Goal: Task Accomplishment & Management: Manage account settings

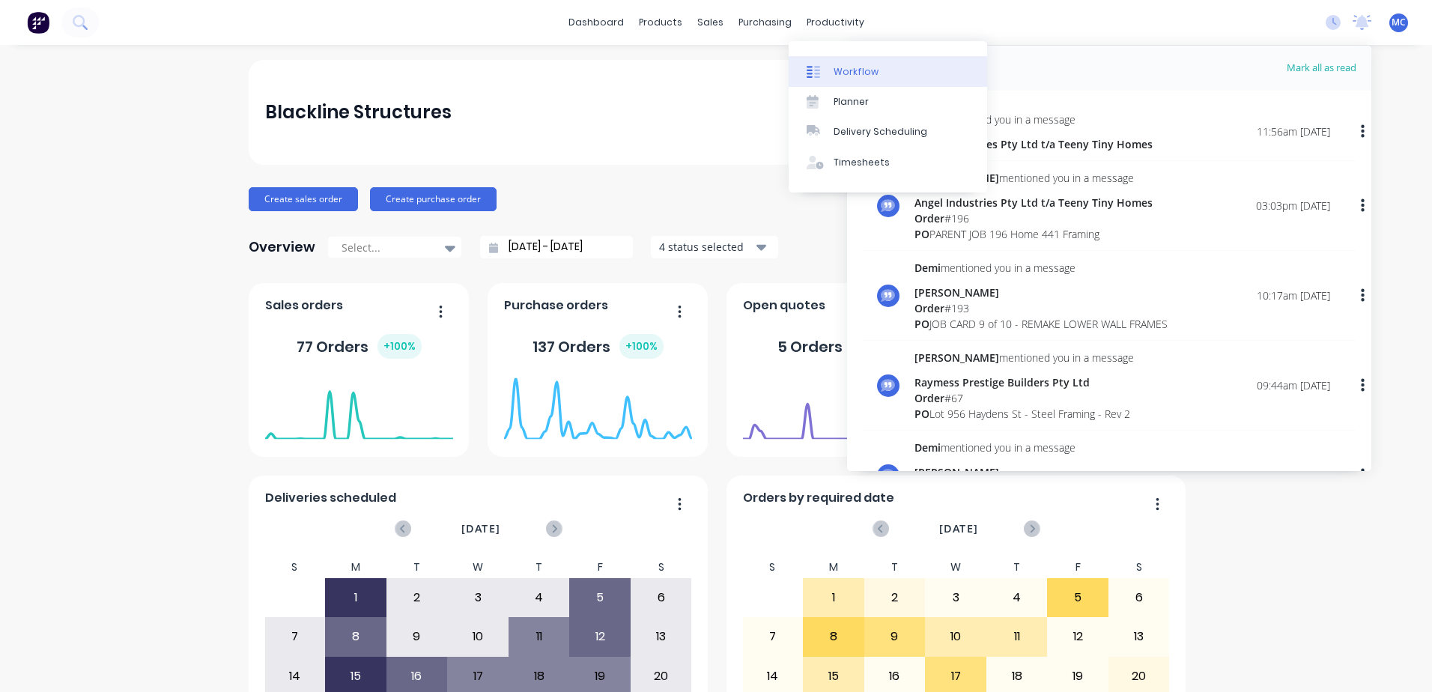
click at [854, 65] on div "Workflow" at bounding box center [855, 71] width 45 height 13
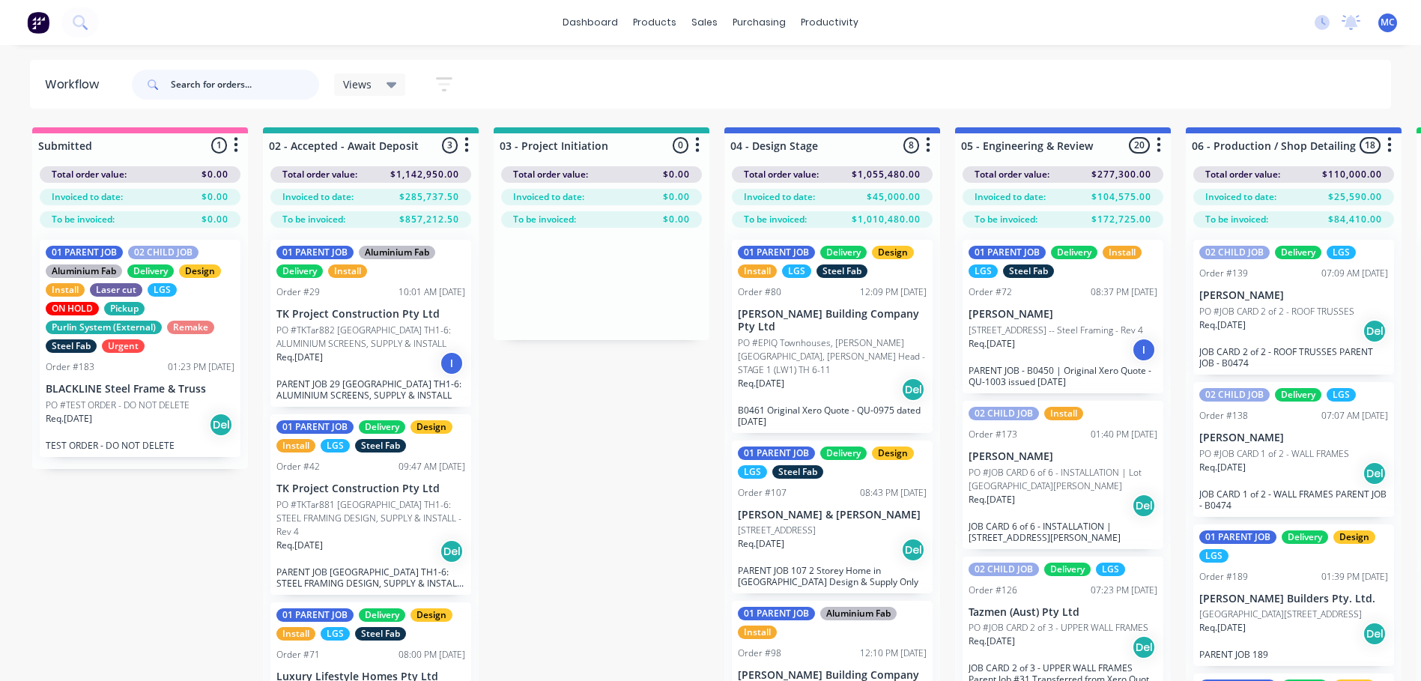
click at [238, 85] on input "text" at bounding box center [245, 85] width 148 height 30
type input "cowell"
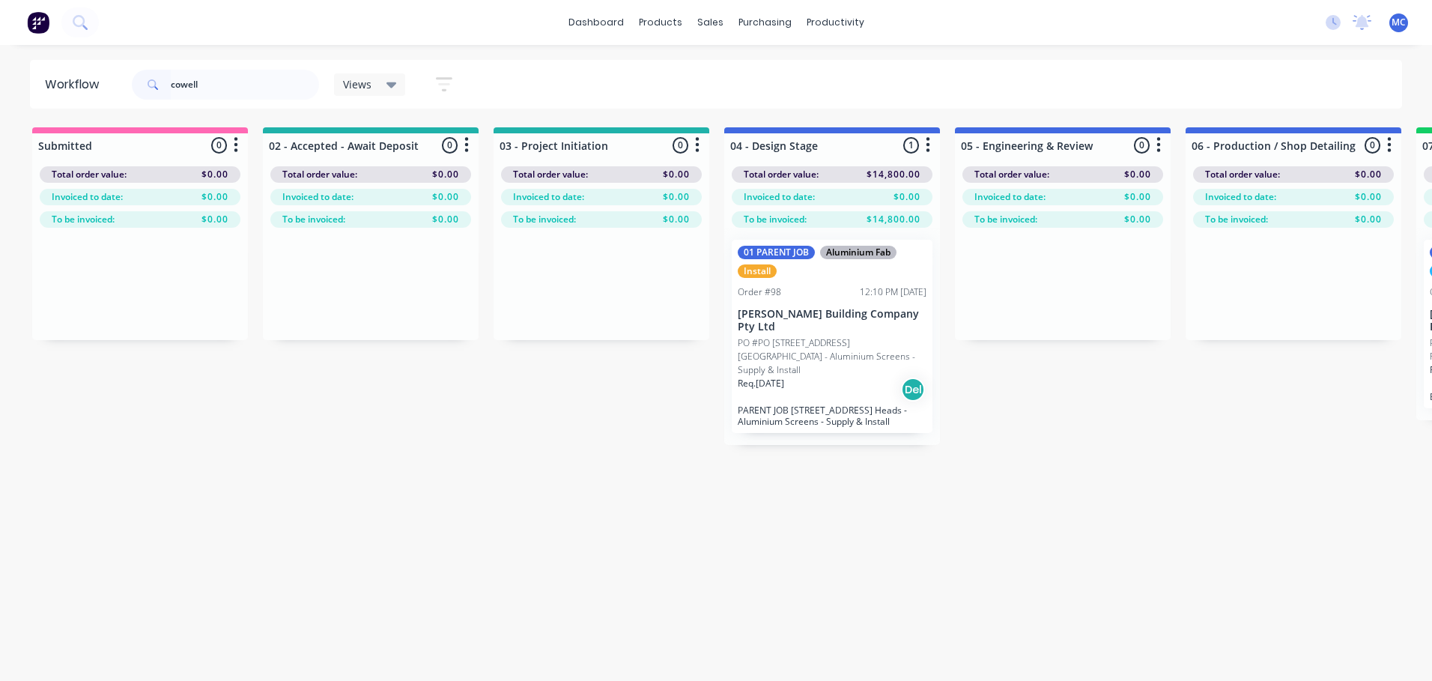
click at [804, 336] on p "PO #PO [STREET_ADDRESS][GEOGRAPHIC_DATA] - Aluminium Screens - Supply & Install" at bounding box center [832, 356] width 189 height 40
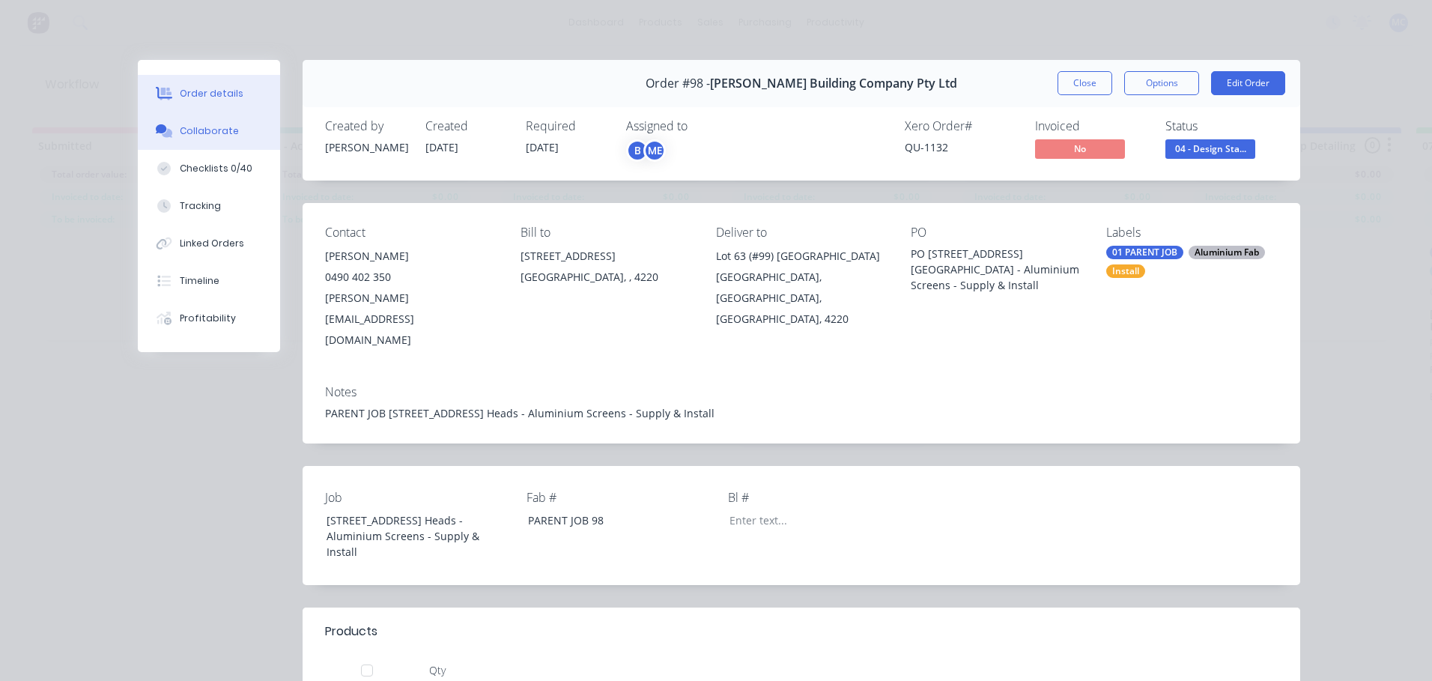
click at [206, 134] on div "Collaborate" at bounding box center [209, 130] width 59 height 13
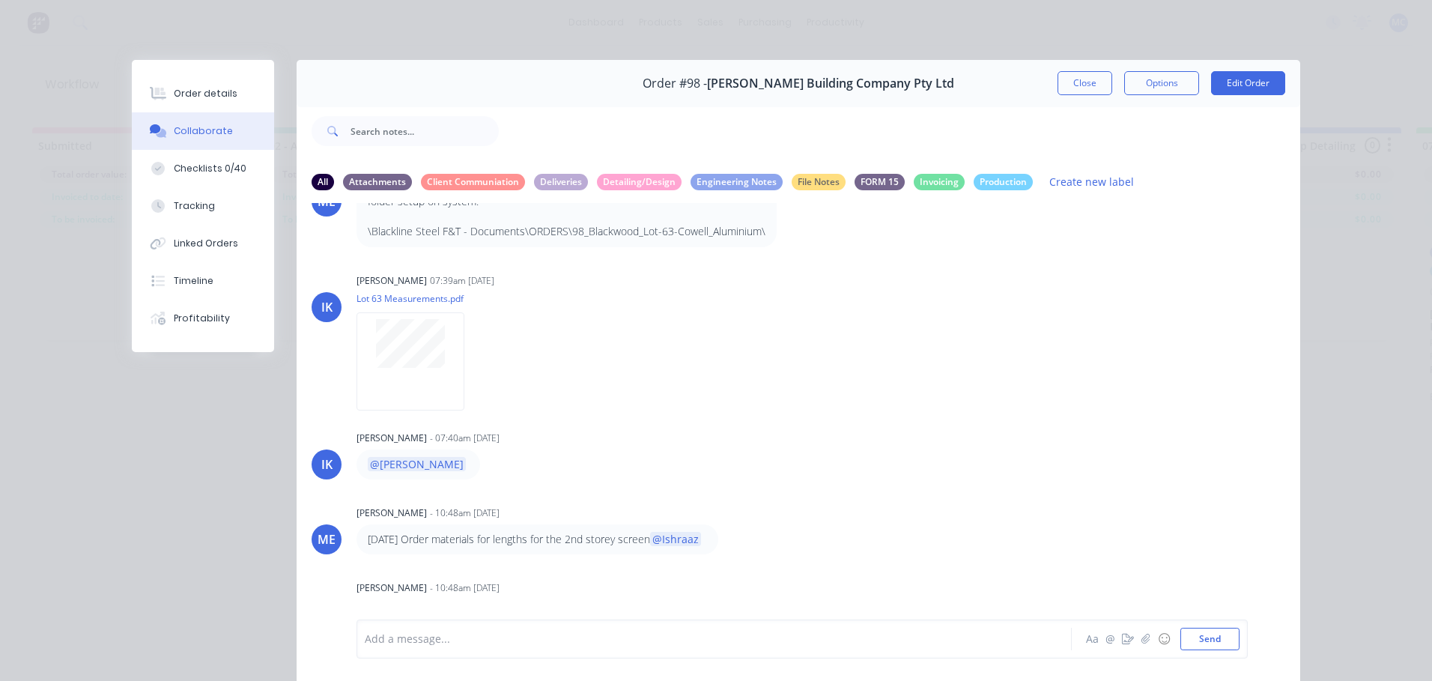
scroll to position [79, 0]
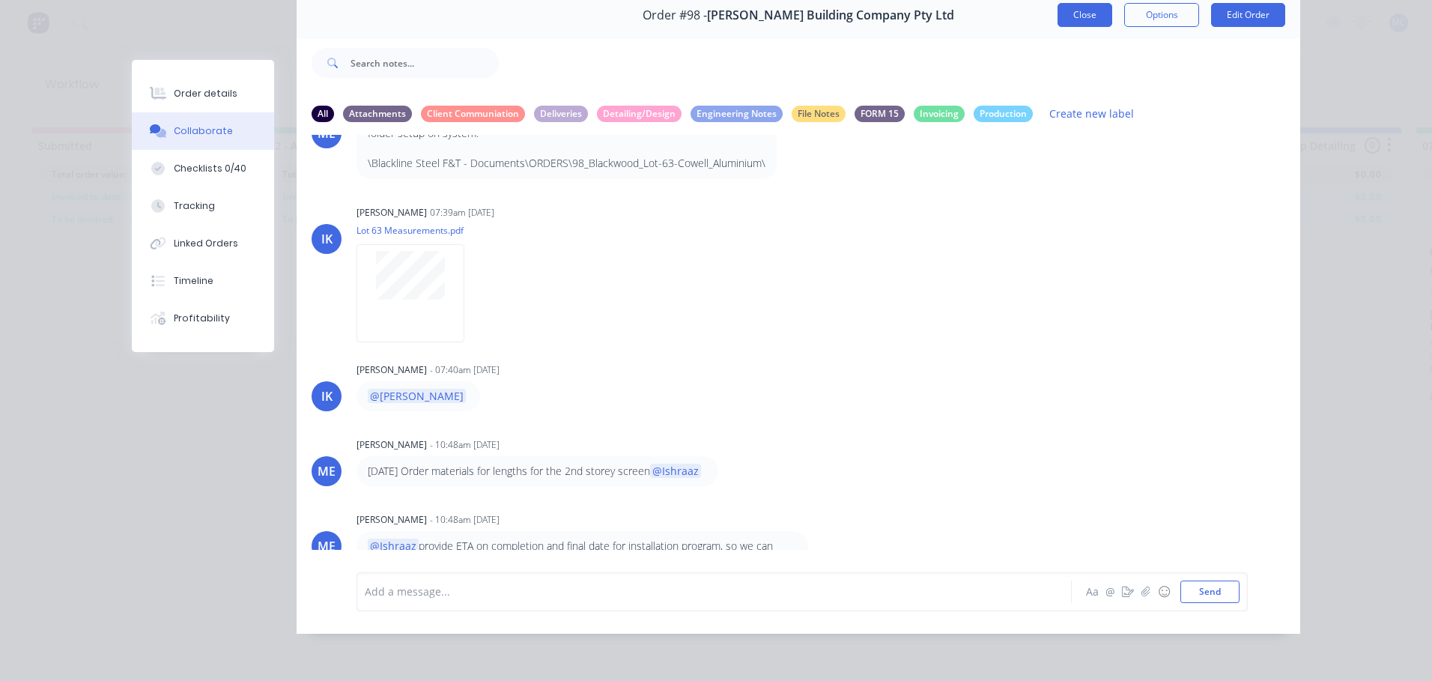
click at [1076, 3] on button "Close" at bounding box center [1084, 15] width 55 height 24
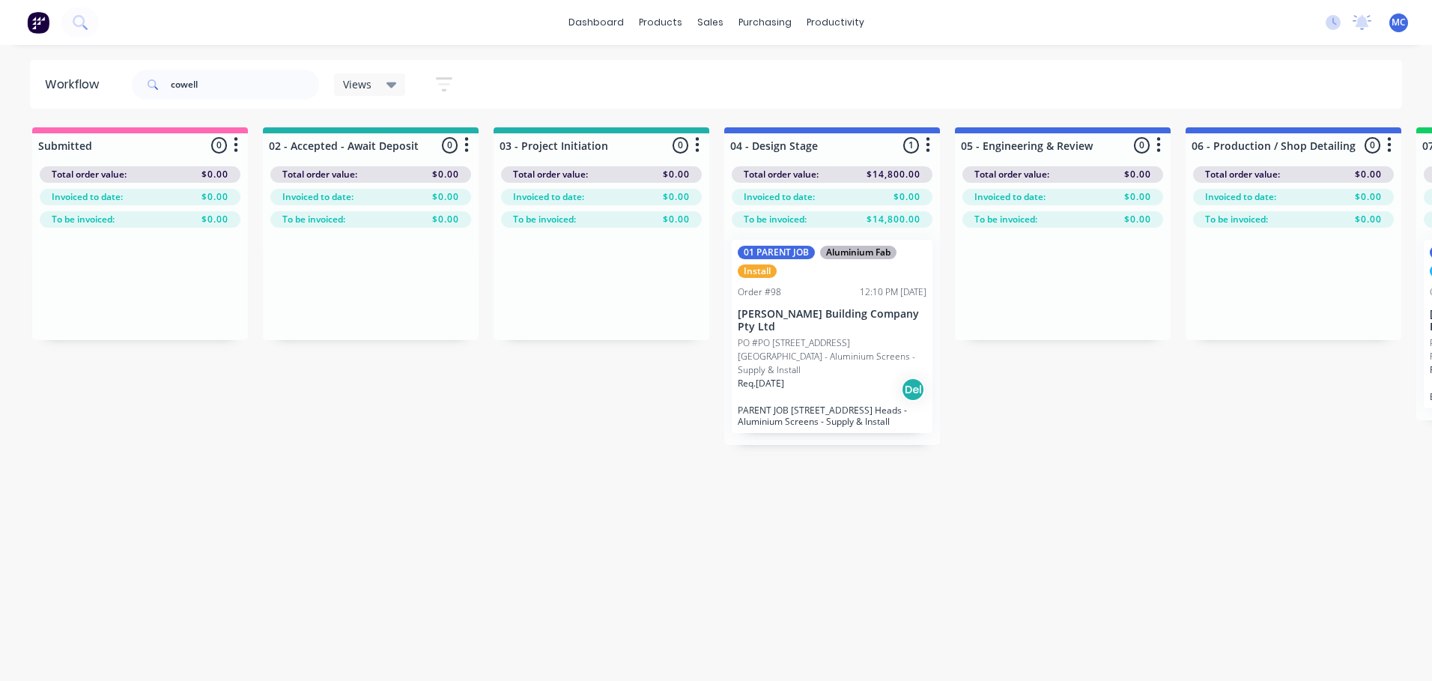
drag, startPoint x: 437, startPoint y: 680, endPoint x: 881, endPoint y: 702, distance: 443.8
click at [881, 591] on html "dashboard products sales purchasing productivity dashboard products Product Cat…" at bounding box center [716, 295] width 1432 height 591
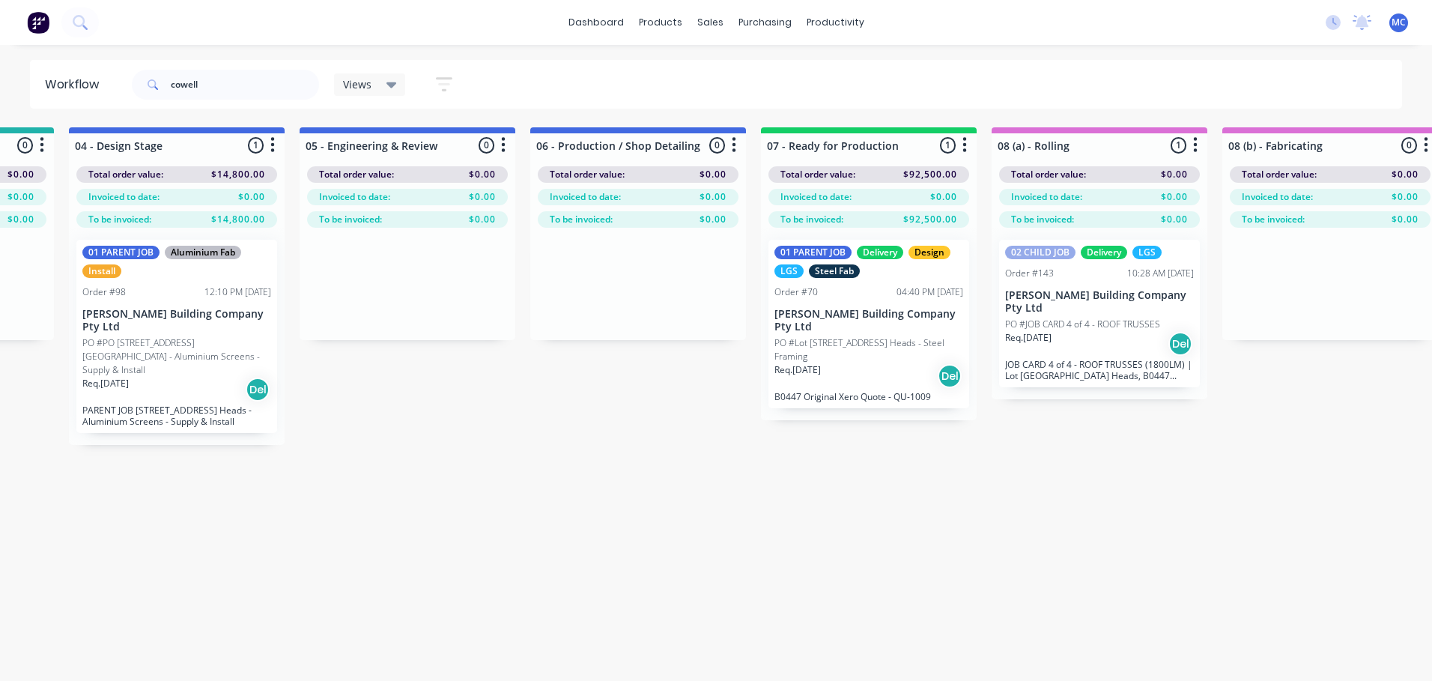
scroll to position [0, 938]
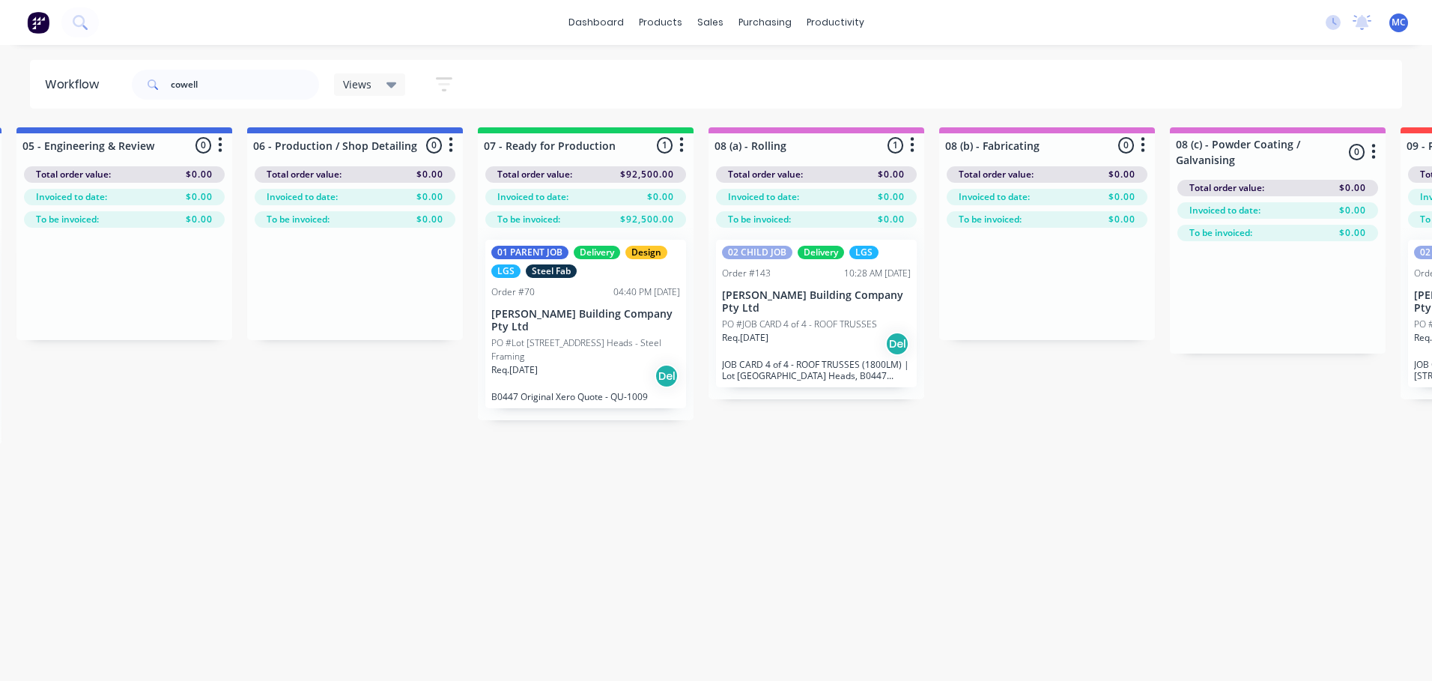
click at [619, 336] on p "PO #Lot [STREET_ADDRESS] Heads - Steel Framing" at bounding box center [585, 349] width 189 height 27
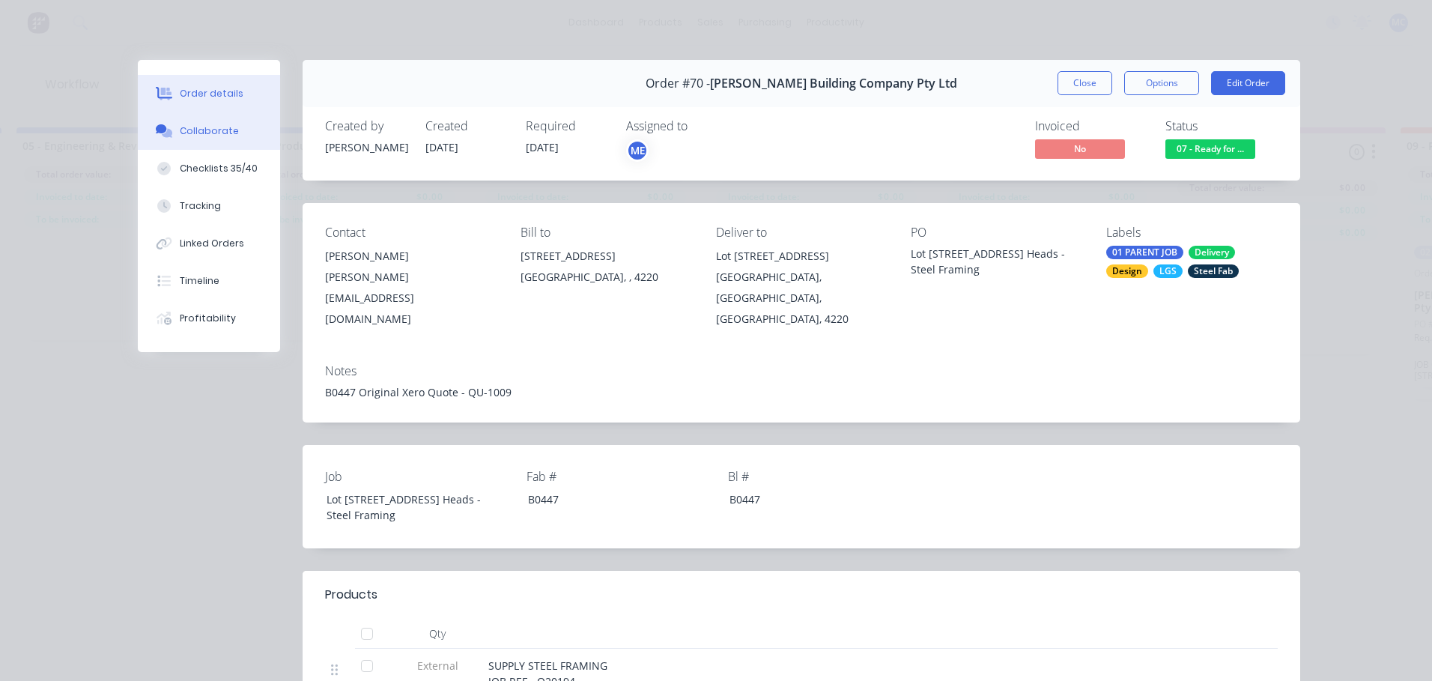
click at [179, 142] on button "Collaborate" at bounding box center [209, 130] width 142 height 37
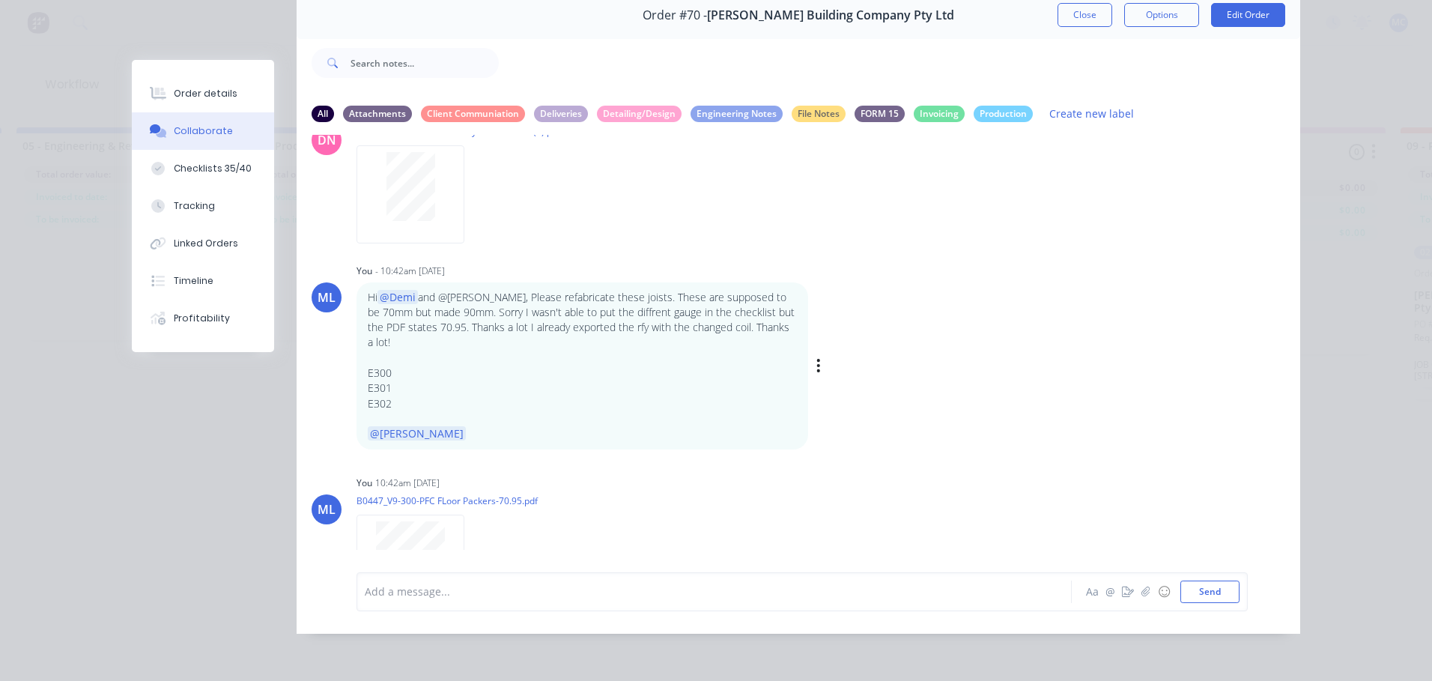
scroll to position [2187, 0]
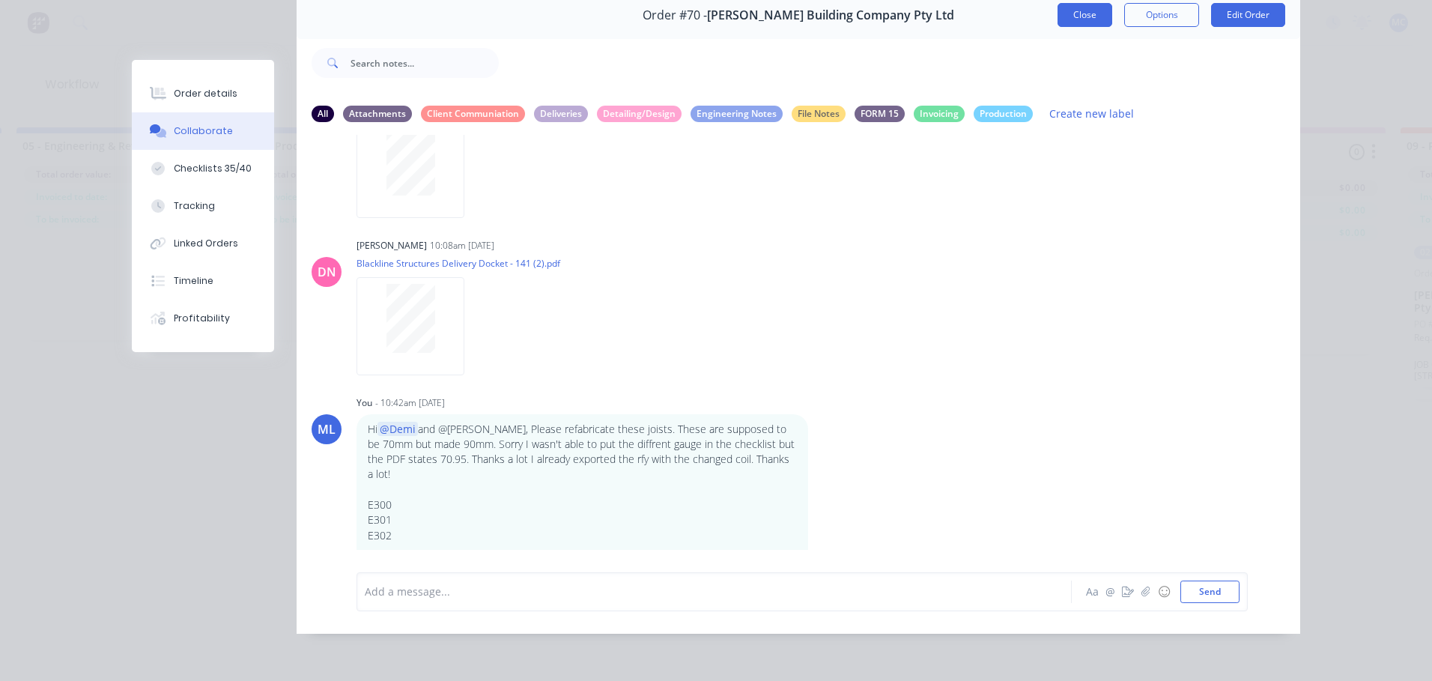
click at [1090, 6] on button "Close" at bounding box center [1084, 15] width 55 height 24
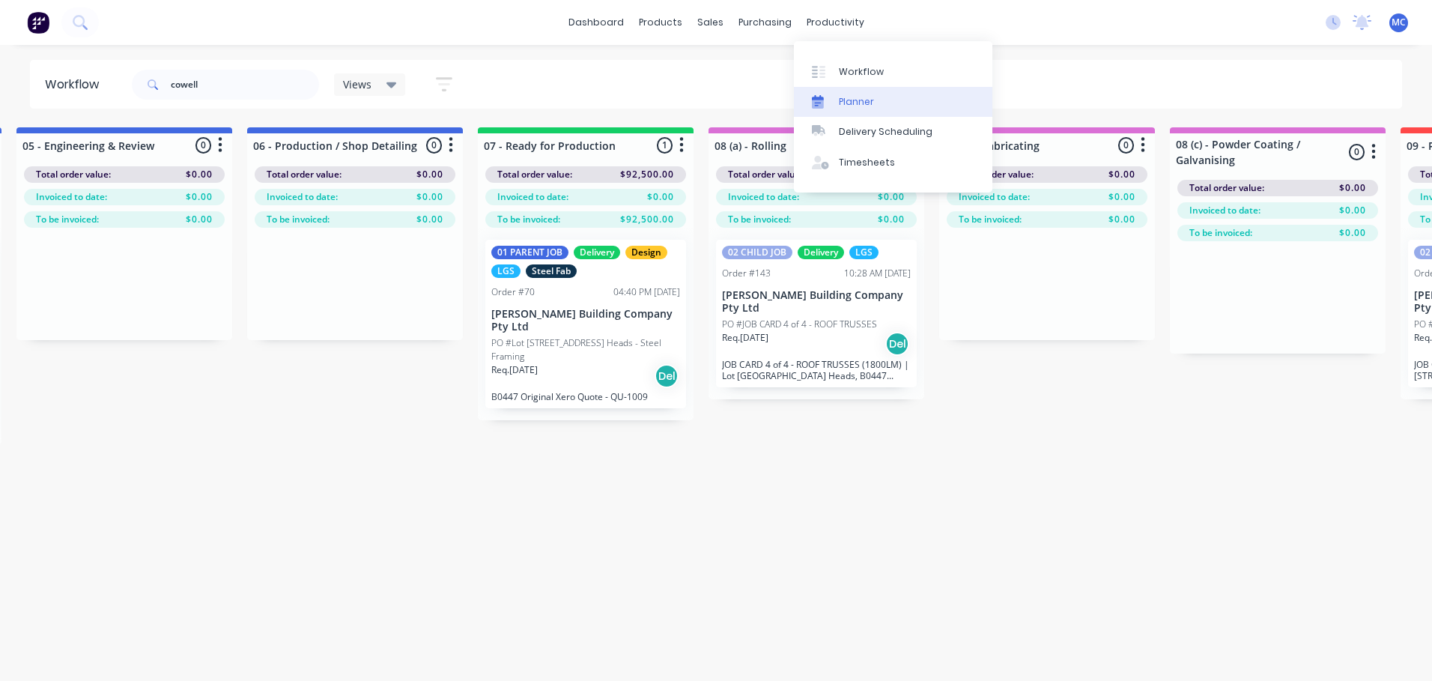
click at [844, 97] on div "Planner" at bounding box center [856, 101] width 35 height 13
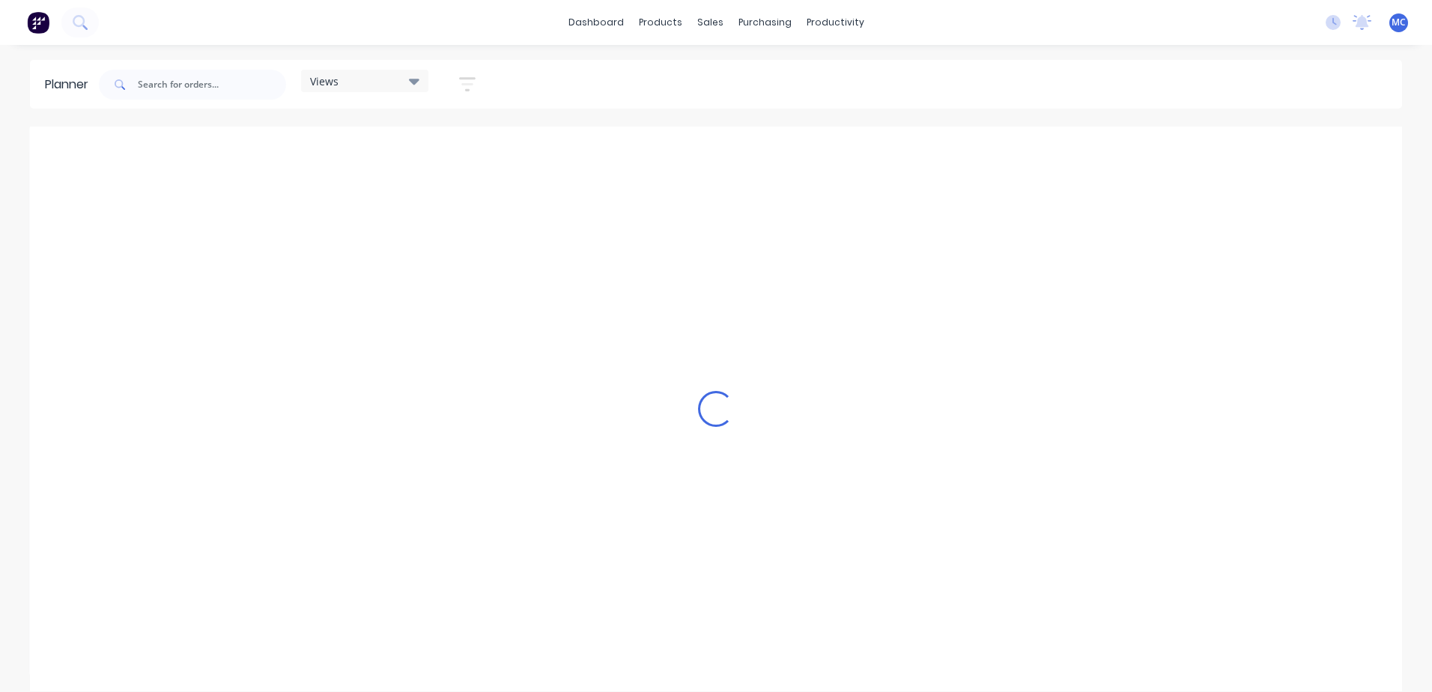
scroll to position [0, 1]
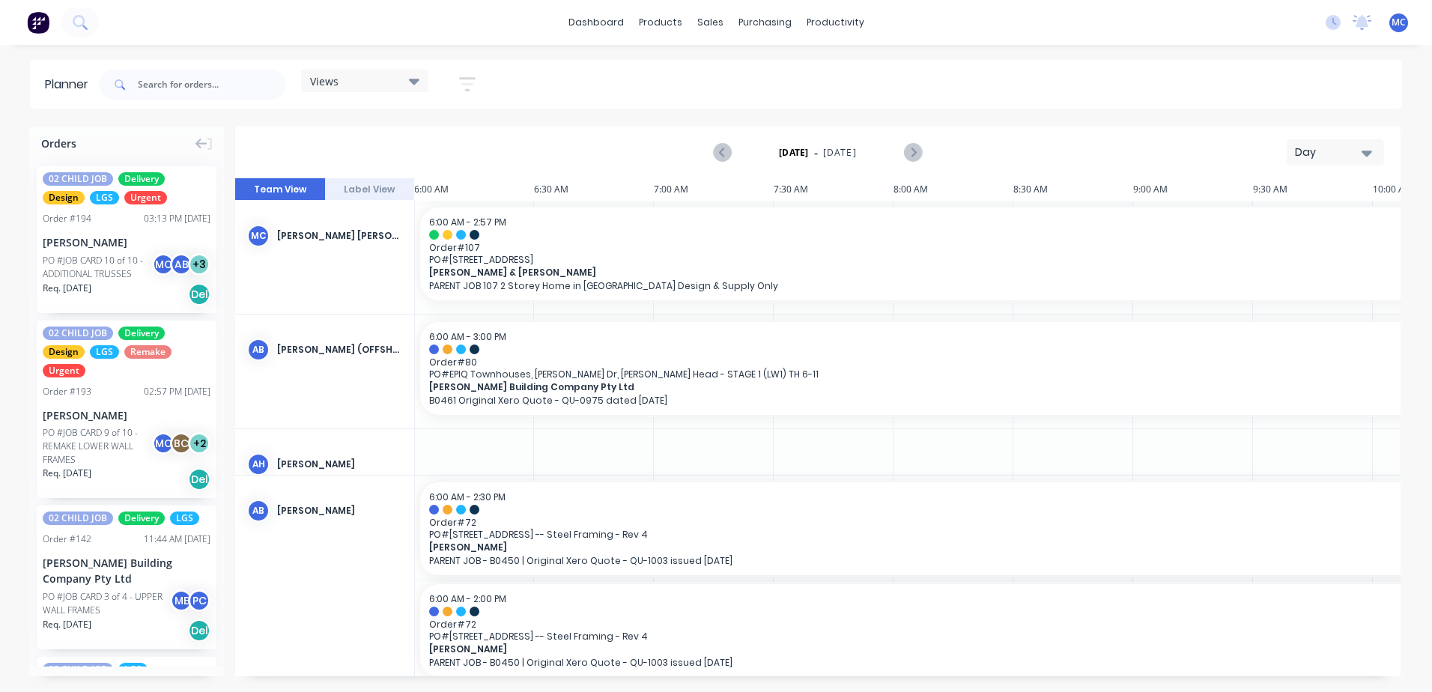
click at [1324, 145] on div "Day" at bounding box center [1329, 153] width 69 height 16
click at [1307, 226] on div "Week" at bounding box center [1308, 222] width 148 height 30
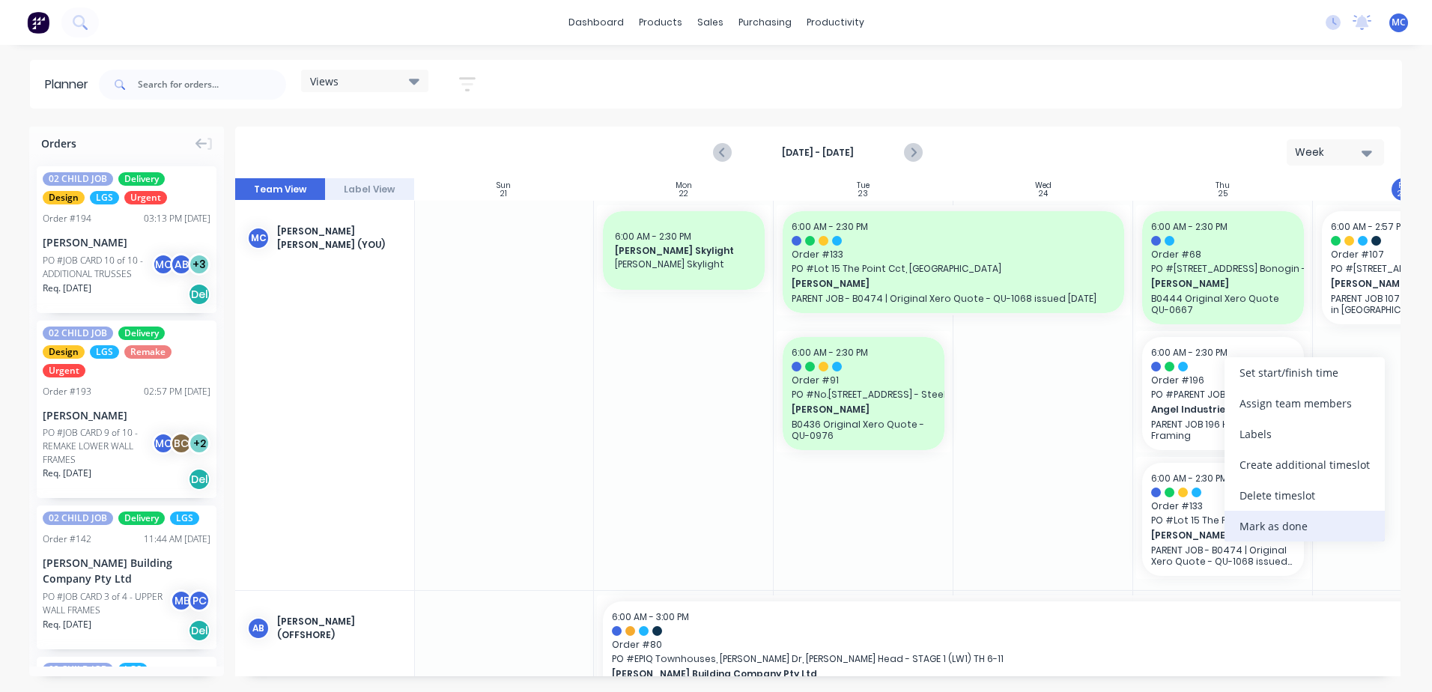
click at [1295, 521] on div "Mark as done" at bounding box center [1304, 526] width 160 height 31
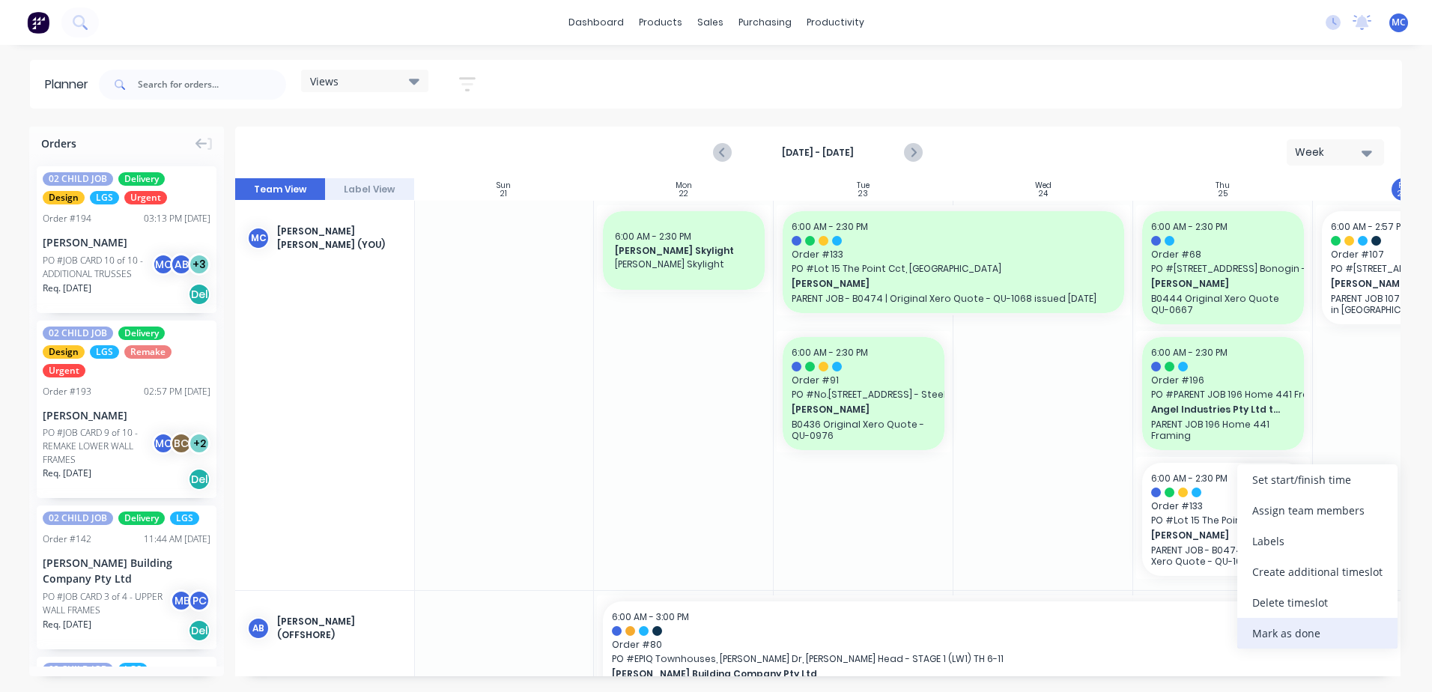
click at [1335, 635] on div "Mark as done" at bounding box center [1317, 633] width 160 height 31
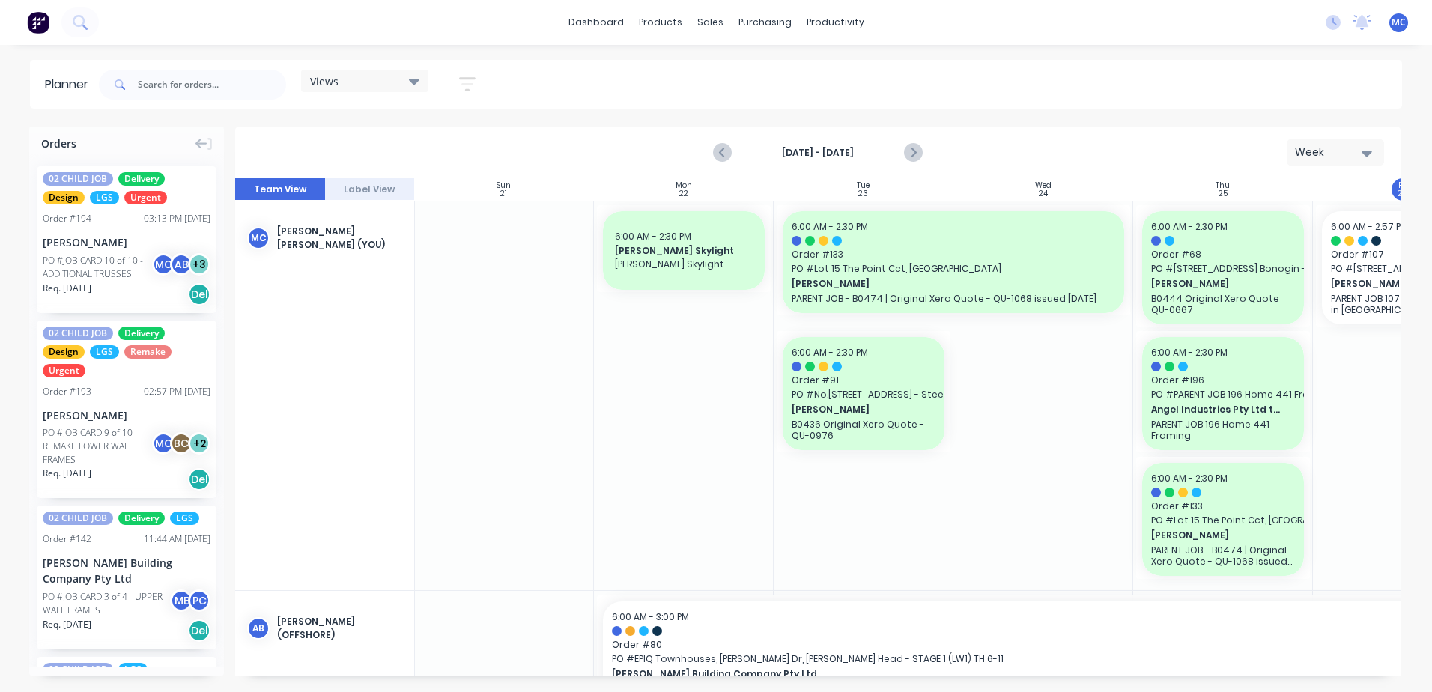
scroll to position [0, 279]
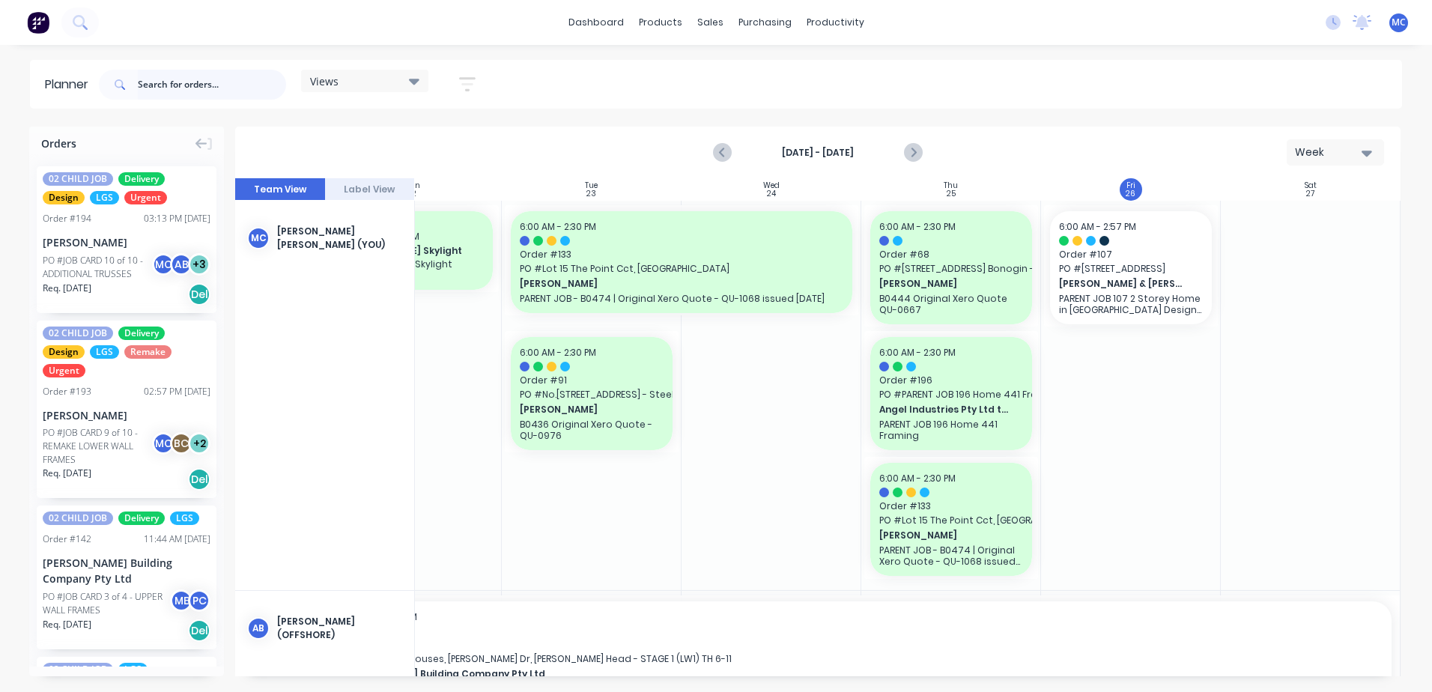
click at [183, 75] on input "text" at bounding box center [212, 85] width 148 height 30
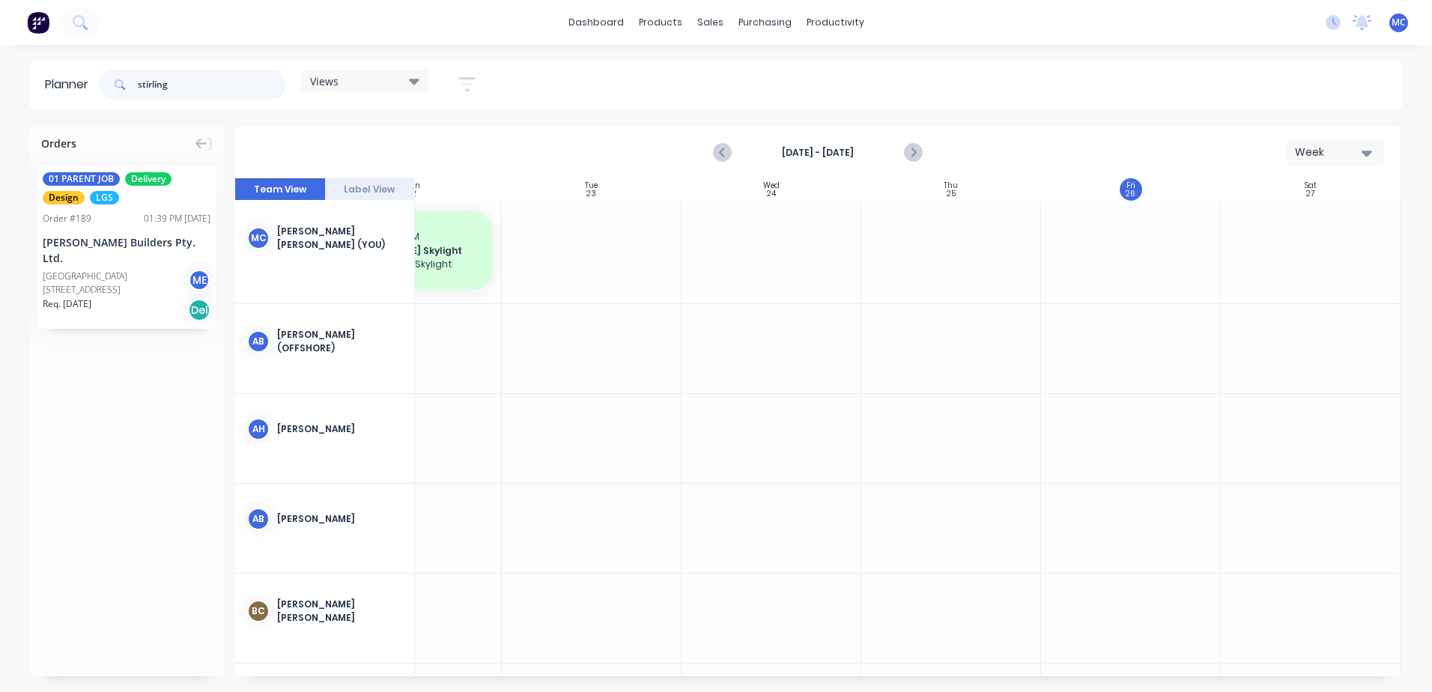
type input "stirling"
drag, startPoint x: 109, startPoint y: 252, endPoint x: 1131, endPoint y: 255, distance: 1022.9
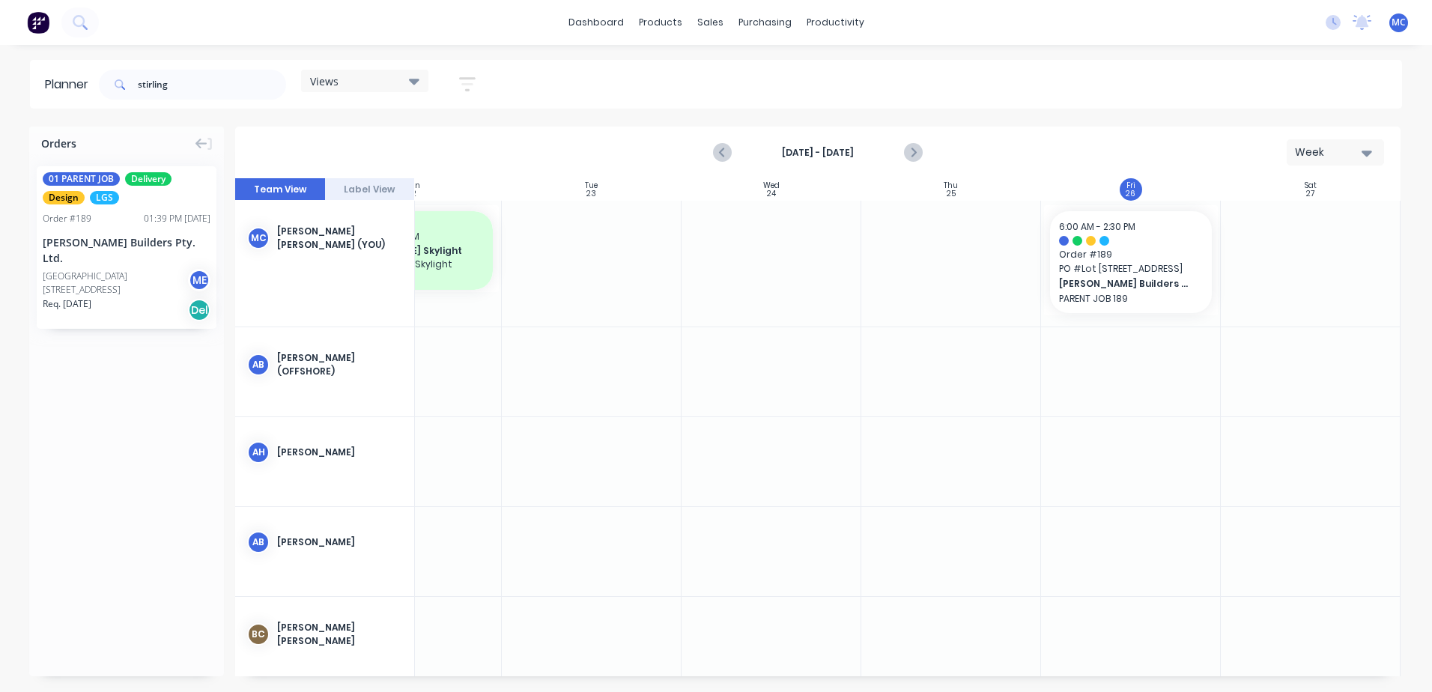
click at [1311, 148] on div "Week" at bounding box center [1329, 153] width 69 height 16
click at [1326, 215] on div "Week" at bounding box center [1308, 222] width 148 height 30
drag, startPoint x: 196, startPoint y: 79, endPoint x: 0, endPoint y: 66, distance: 196.7
click at [0, 65] on html "dashboard products sales purchasing productivity dashboard products Product Cat…" at bounding box center [716, 346] width 1432 height 692
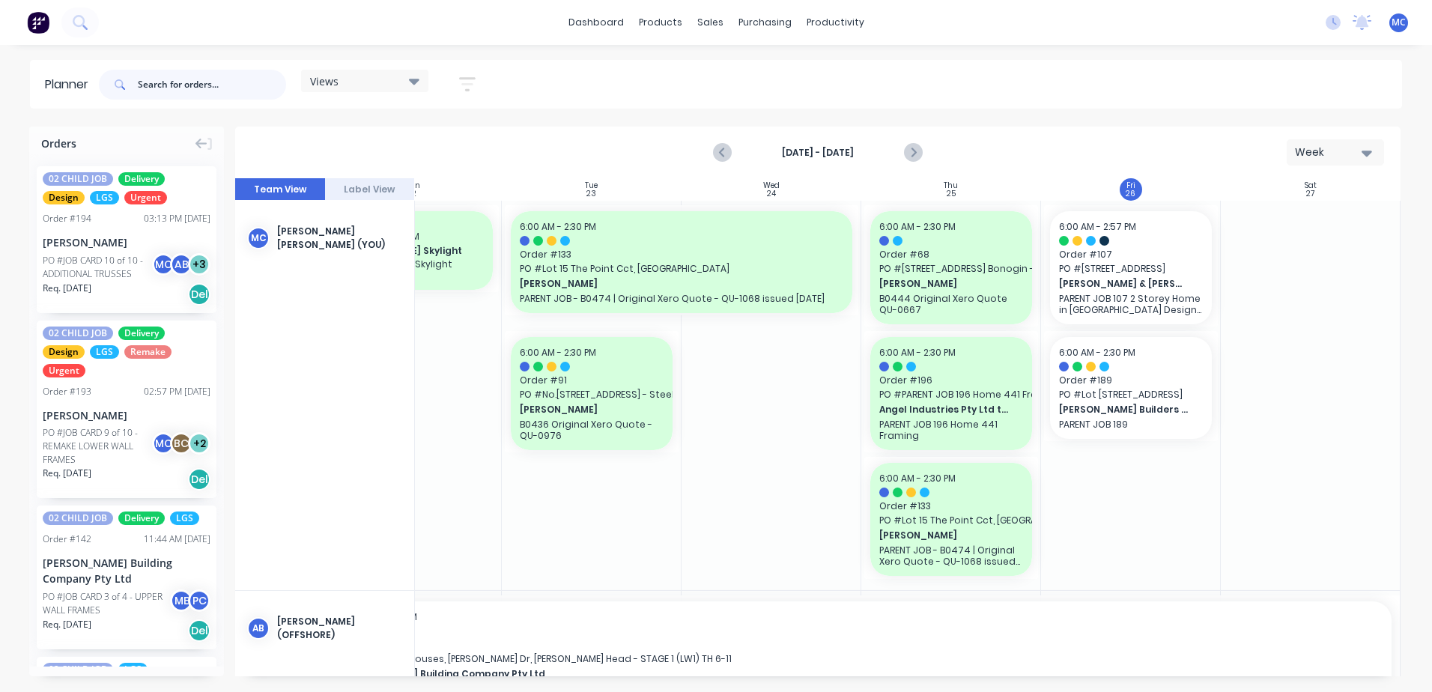
scroll to position [0, 279]
click at [908, 144] on icon "Next page" at bounding box center [913, 153] width 18 height 18
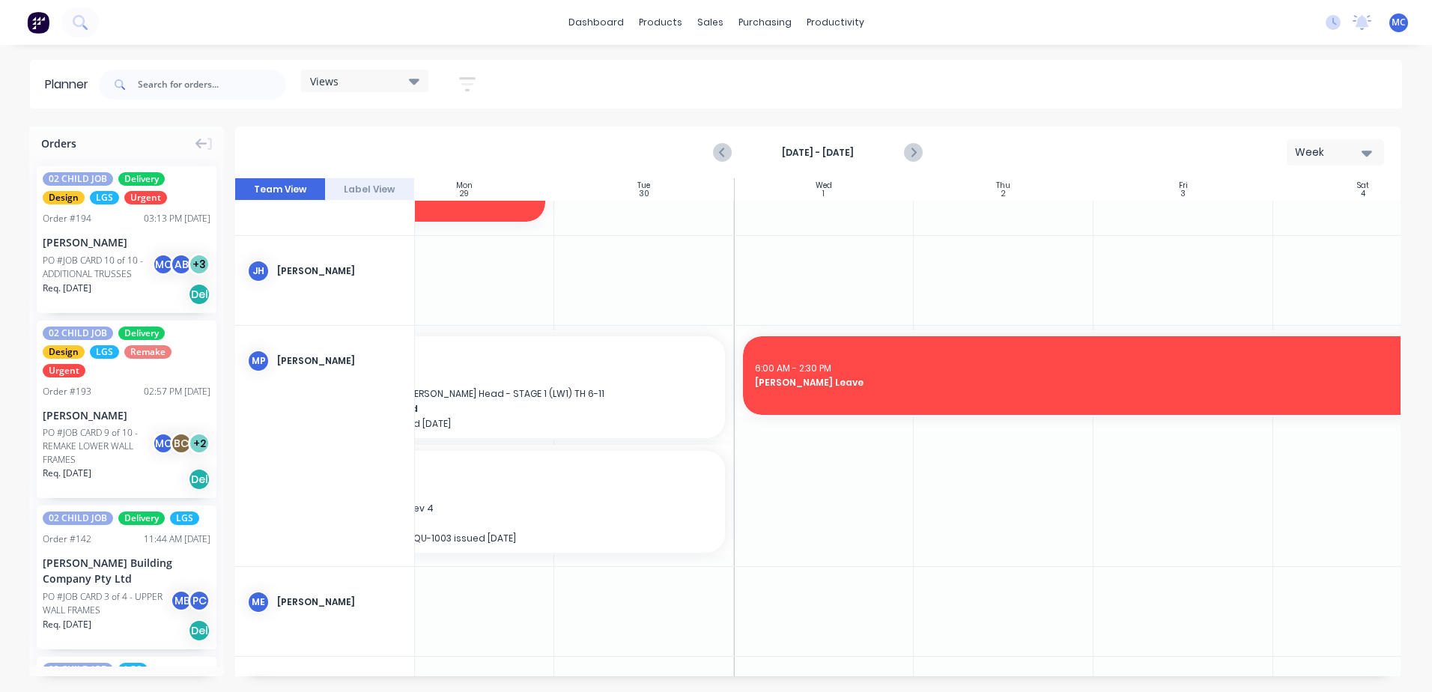
scroll to position [2172, 279]
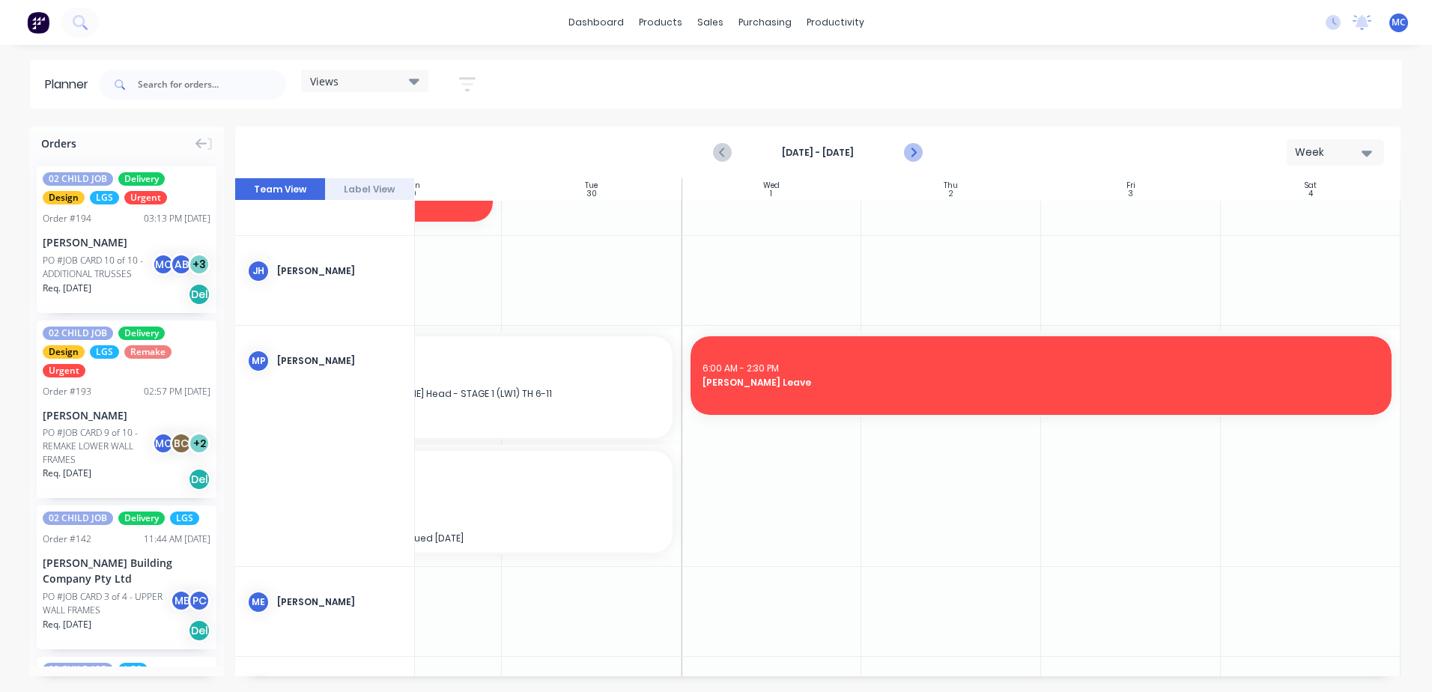
click at [920, 153] on icon "Next page" at bounding box center [913, 153] width 18 height 18
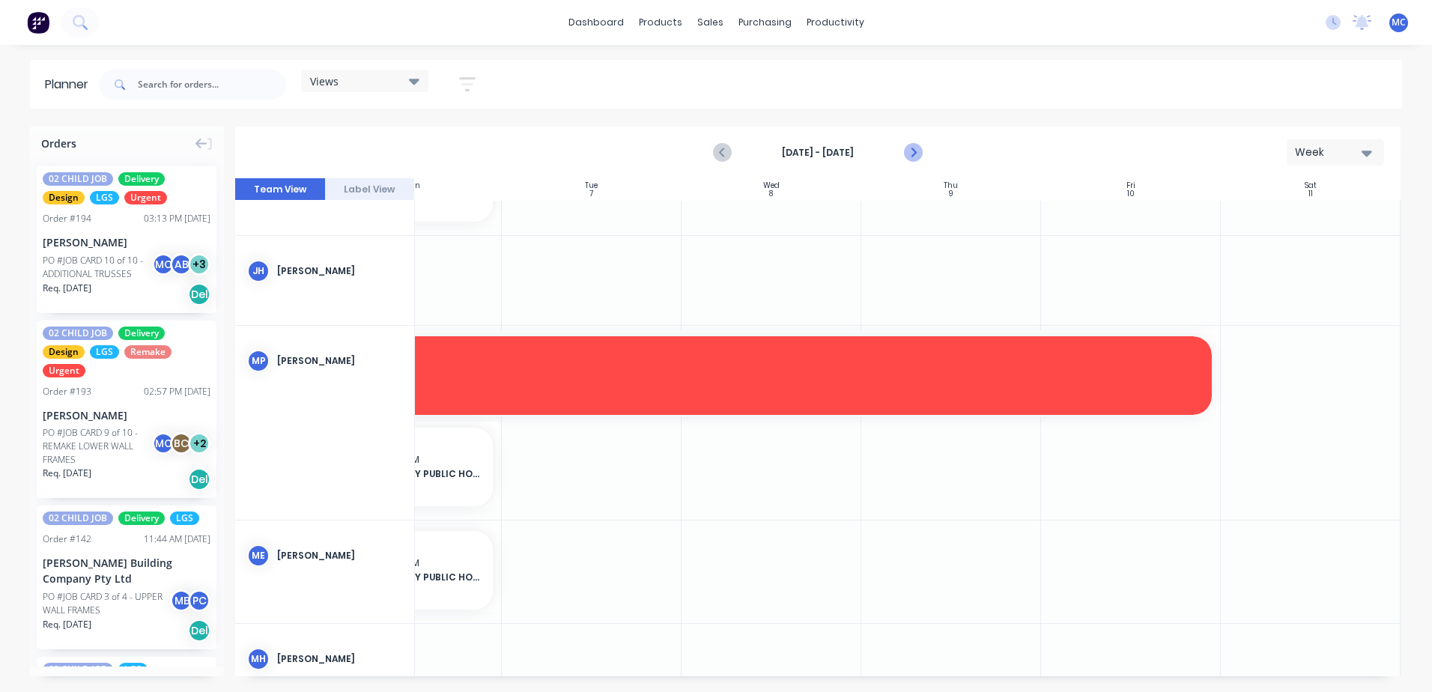
click at [917, 157] on icon "Next page" at bounding box center [913, 153] width 18 height 18
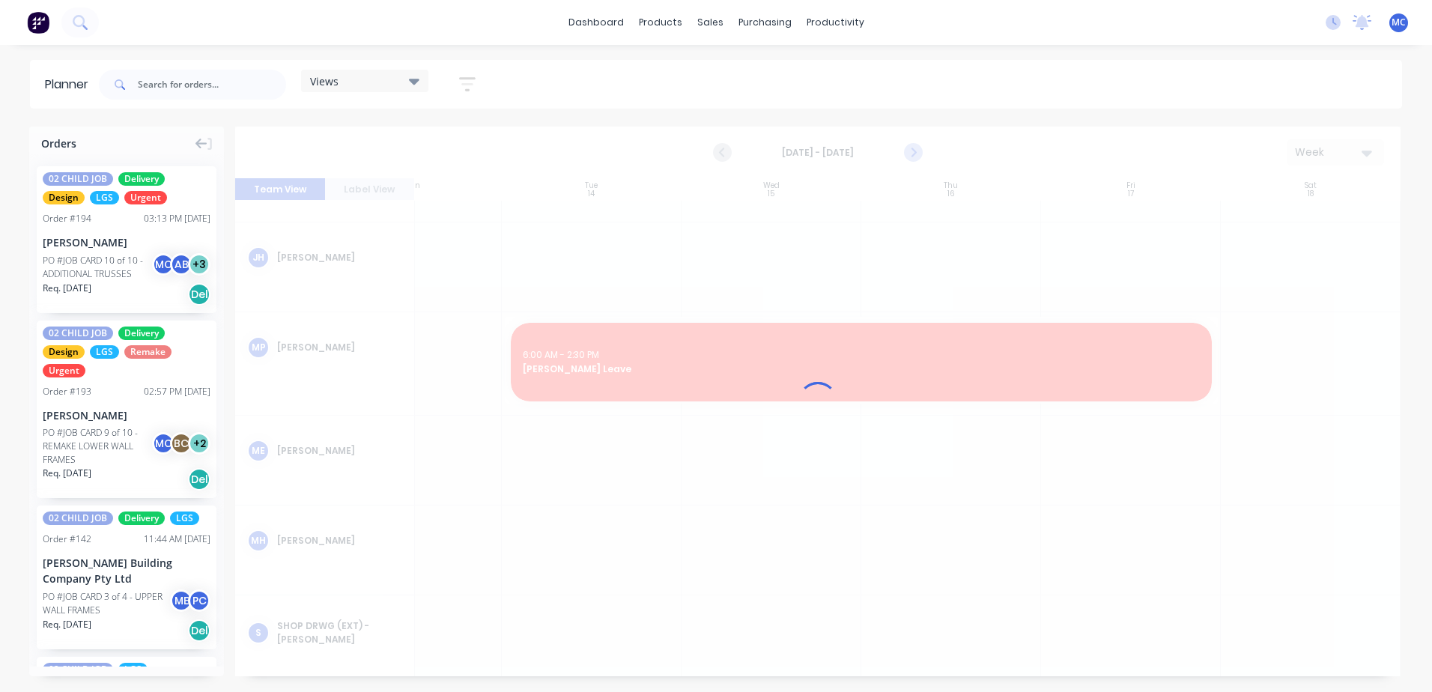
scroll to position [2158, 279]
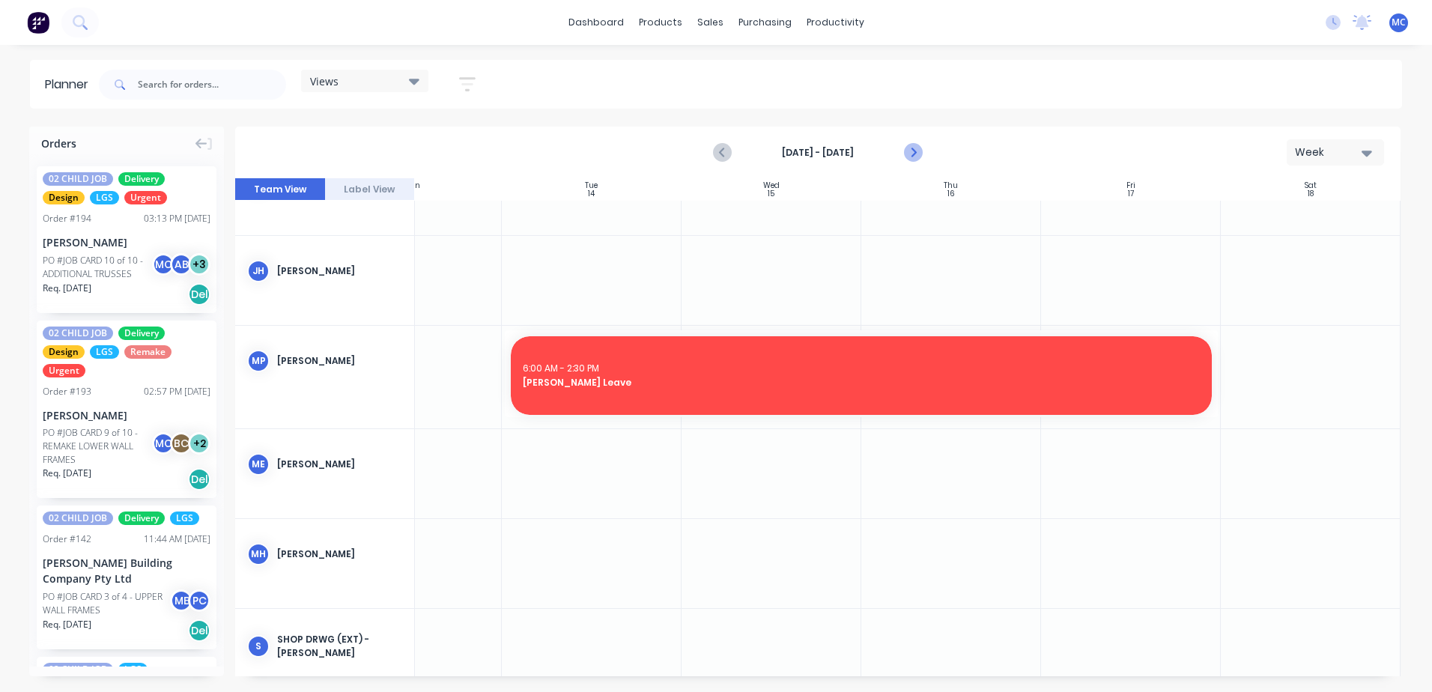
click at [915, 145] on icon "Next page" at bounding box center [913, 153] width 18 height 18
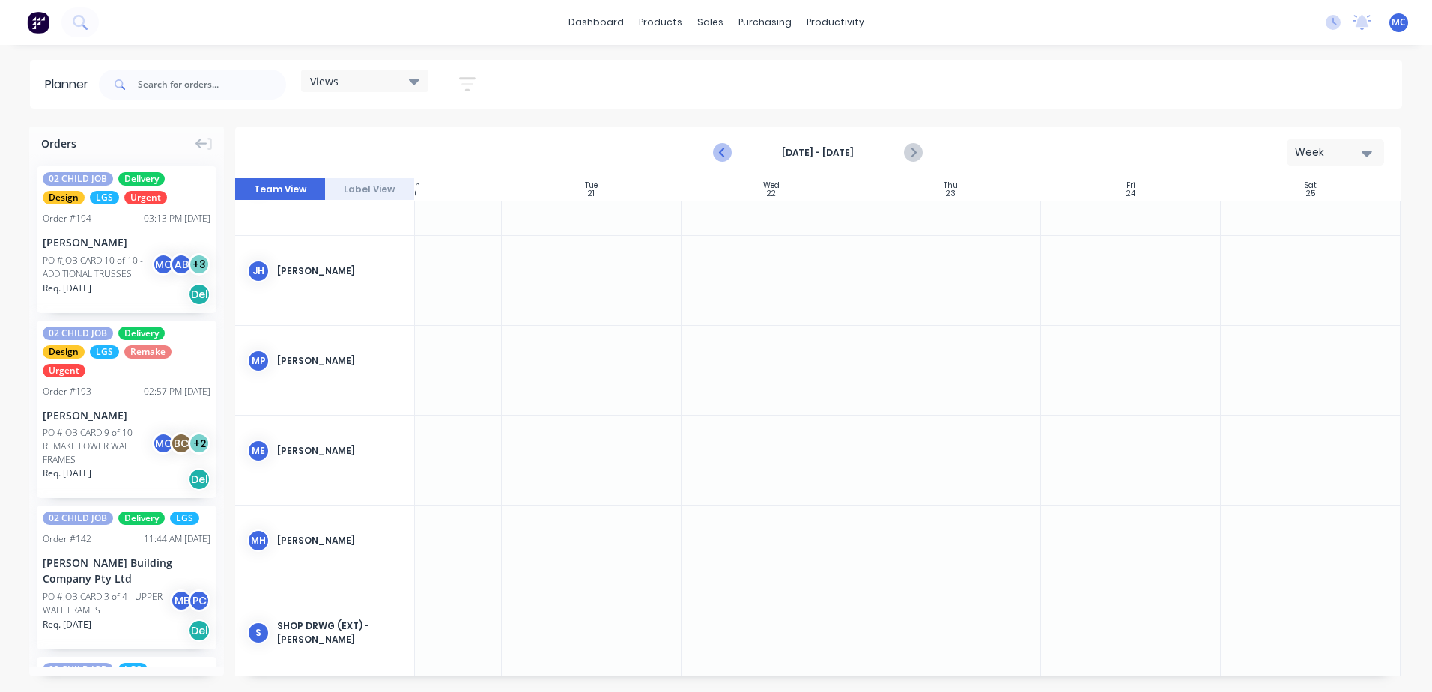
click at [711, 155] on button "Previous page" at bounding box center [723, 153] width 30 height 30
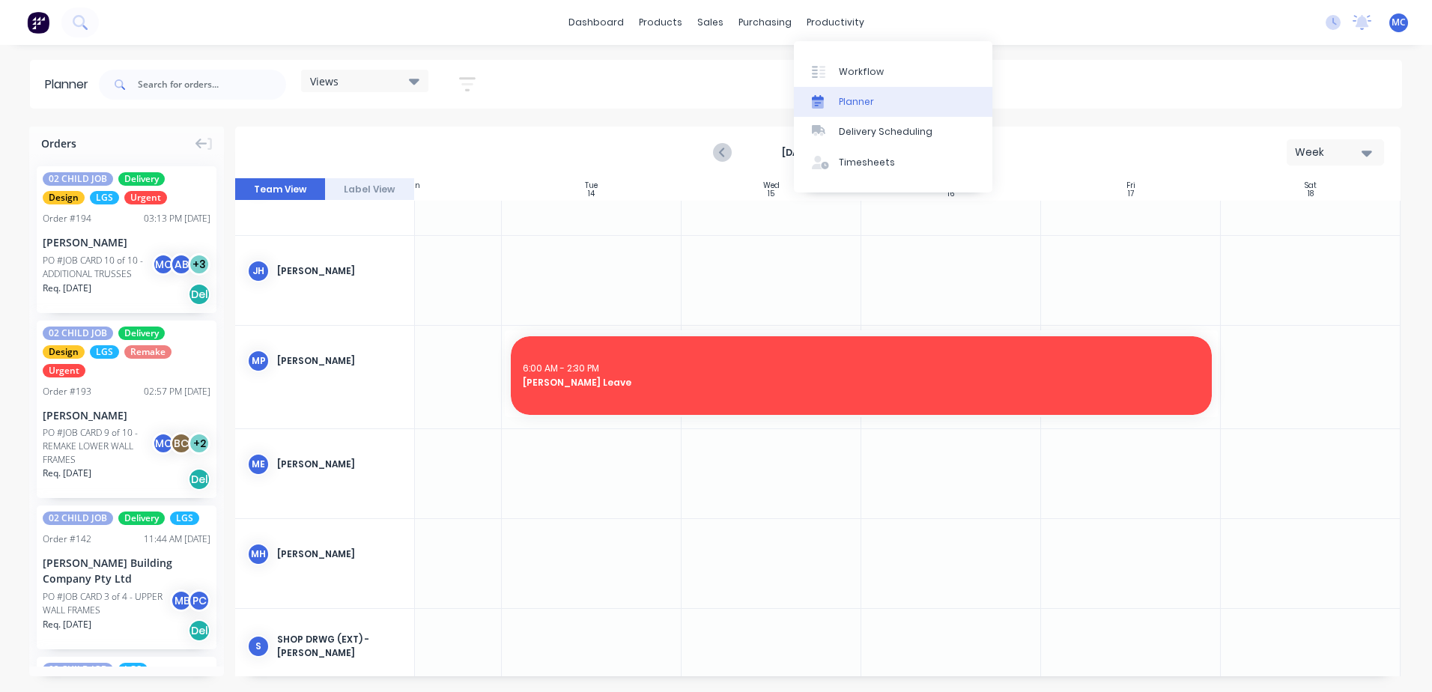
click at [872, 103] on link "Planner" at bounding box center [893, 102] width 198 height 30
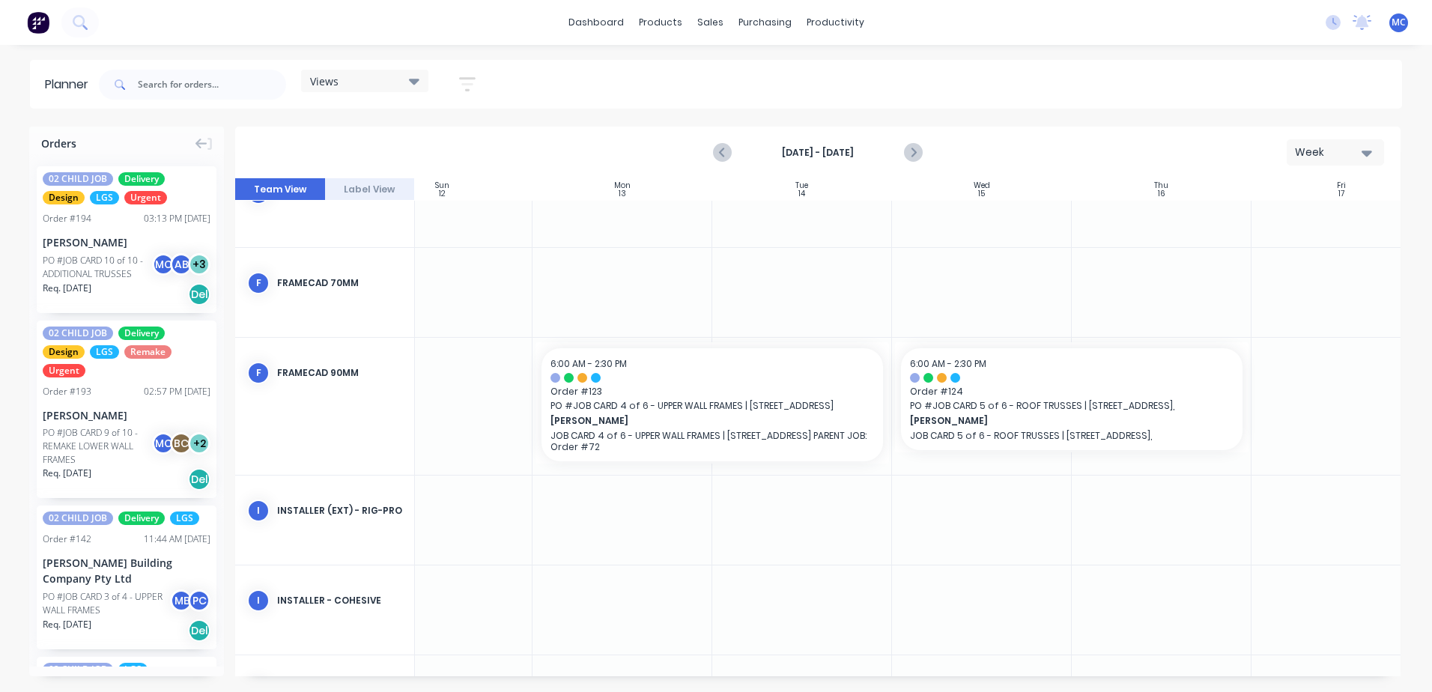
scroll to position [1559, 58]
click at [722, 151] on icon "Previous page" at bounding box center [723, 153] width 7 height 12
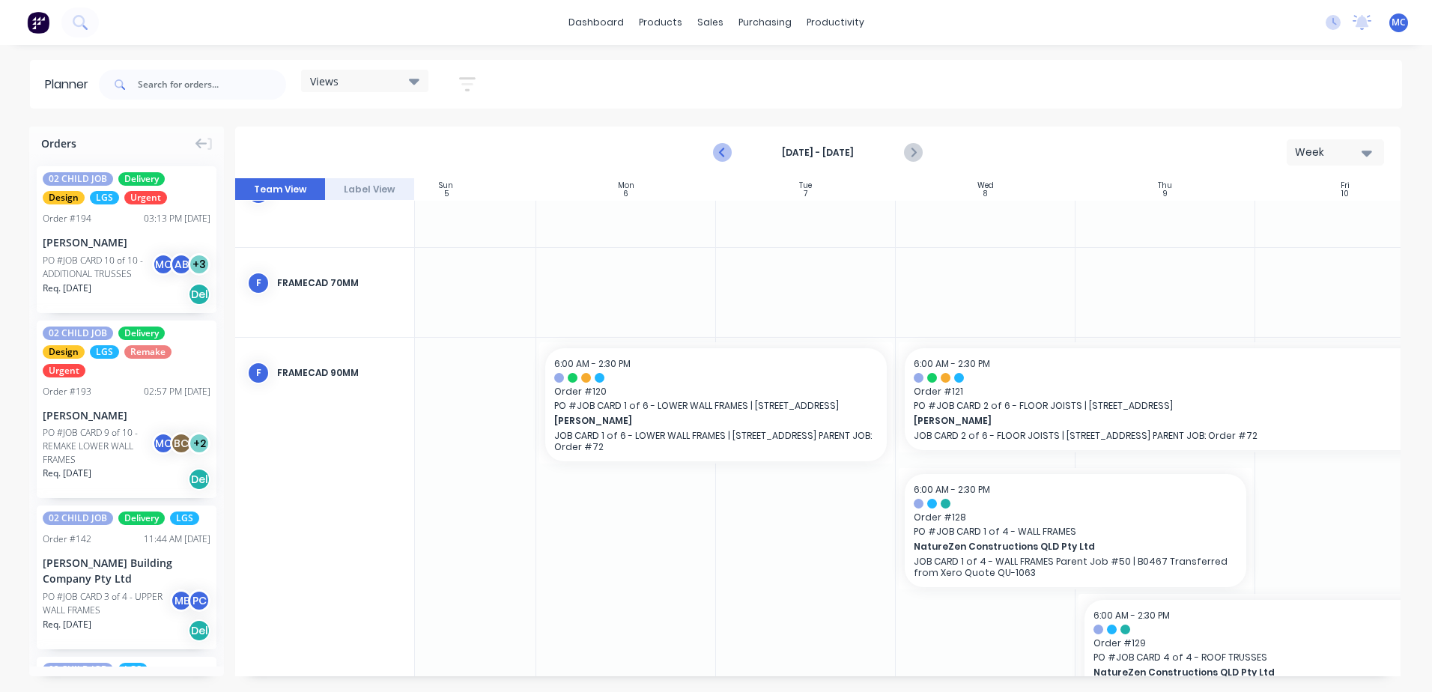
click at [722, 151] on icon "Previous page" at bounding box center [723, 153] width 7 height 12
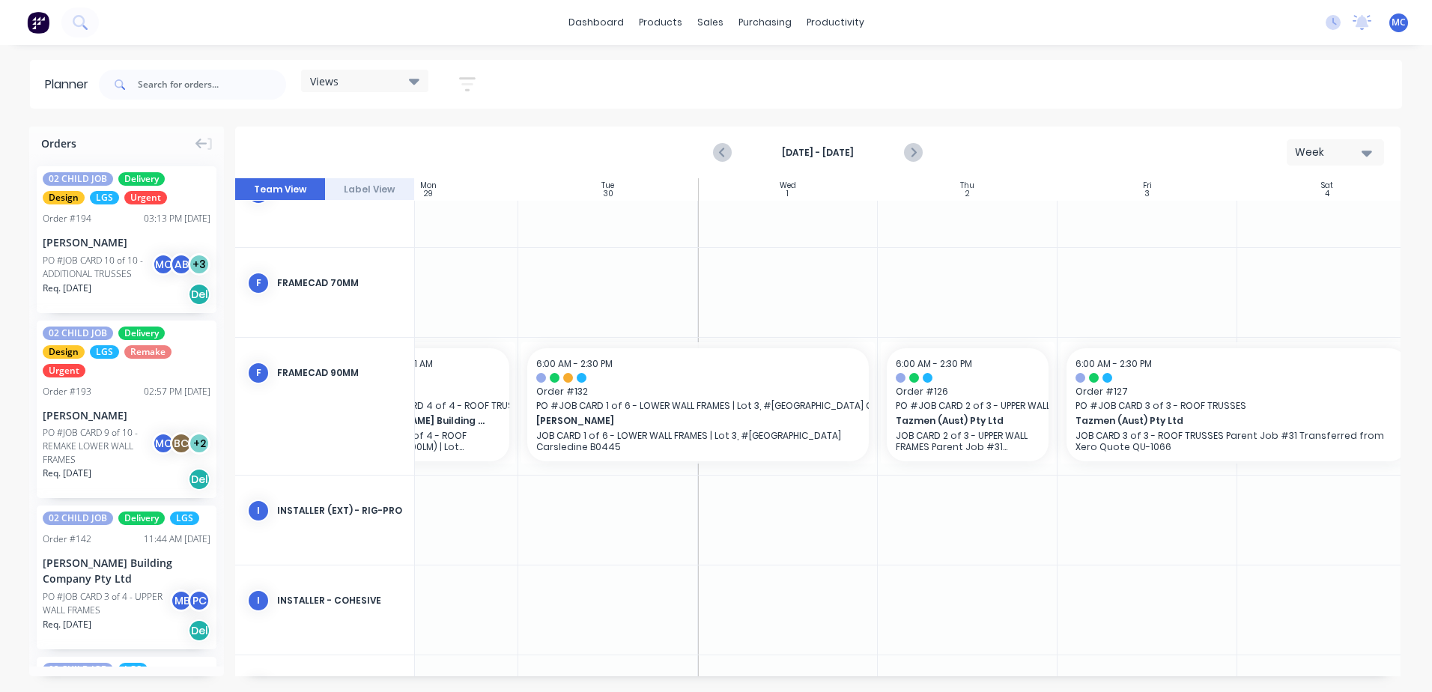
scroll to position [1559, 279]
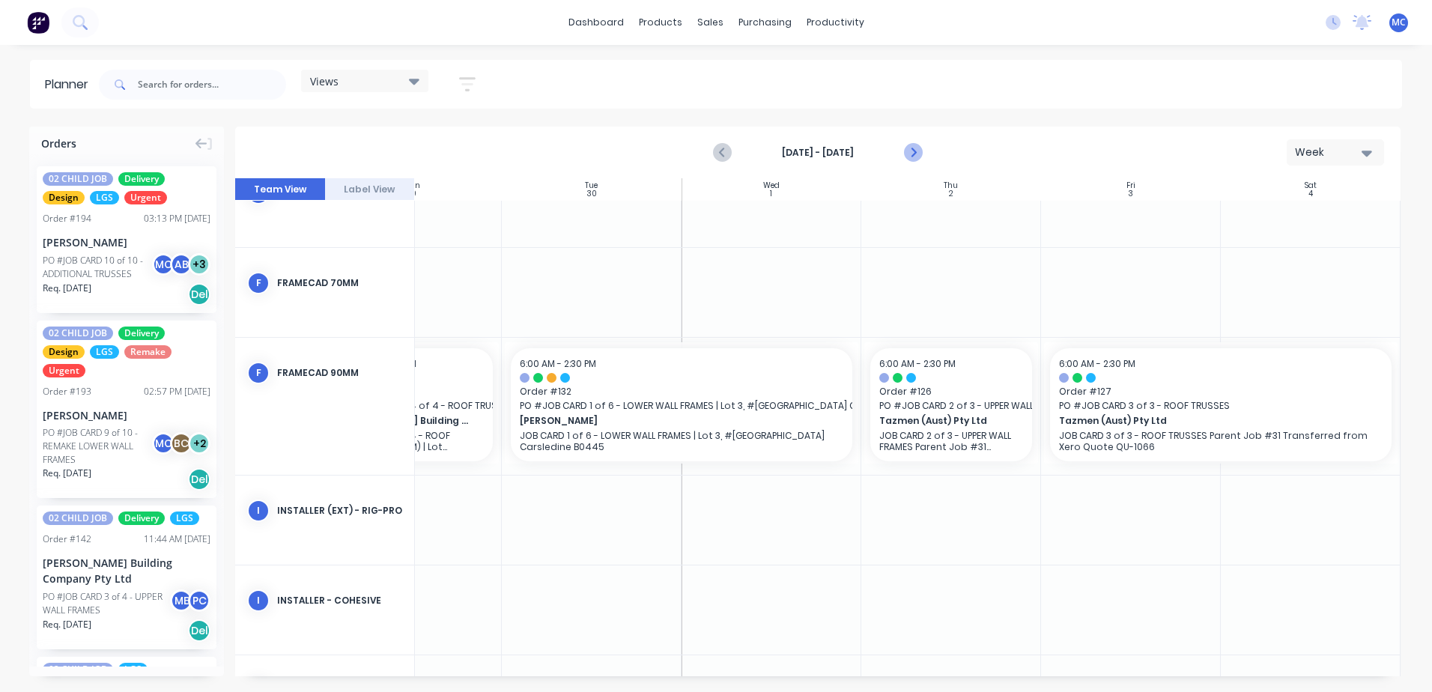
click at [919, 153] on icon "Next page" at bounding box center [913, 153] width 18 height 18
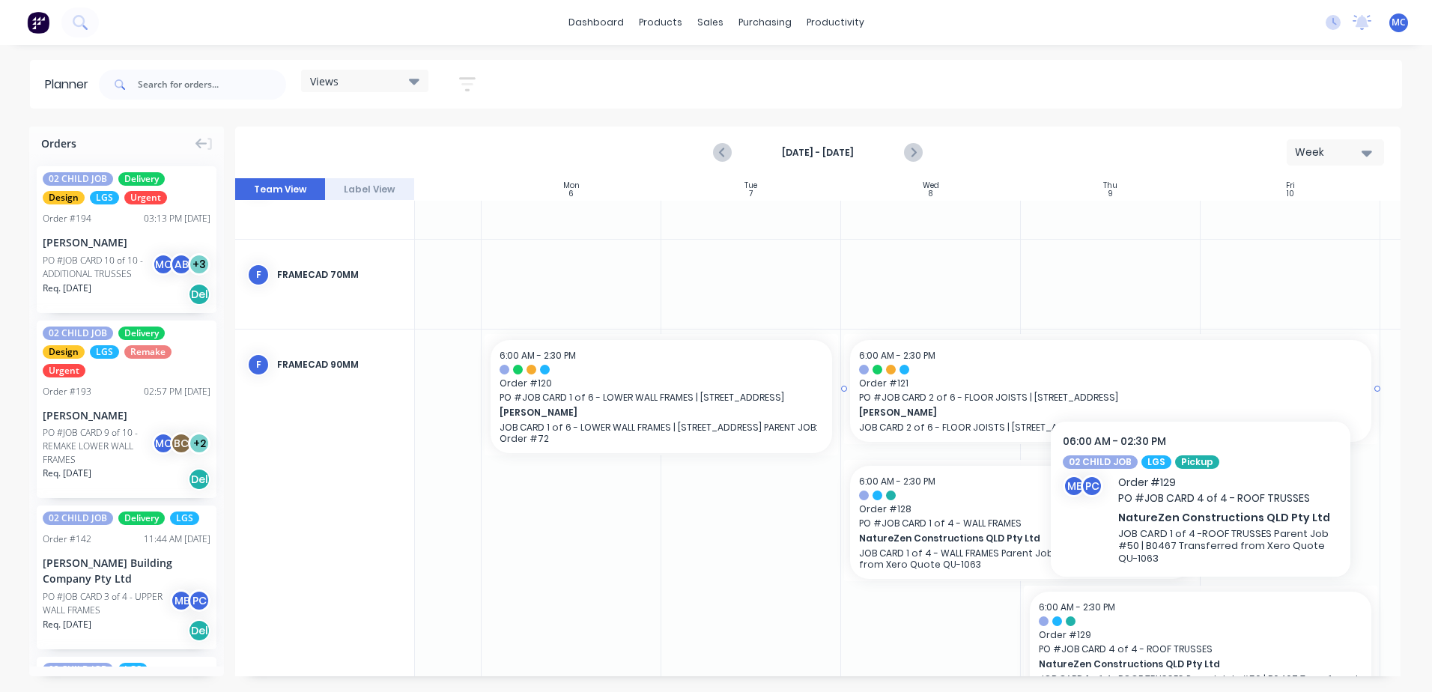
scroll to position [1559, 113]
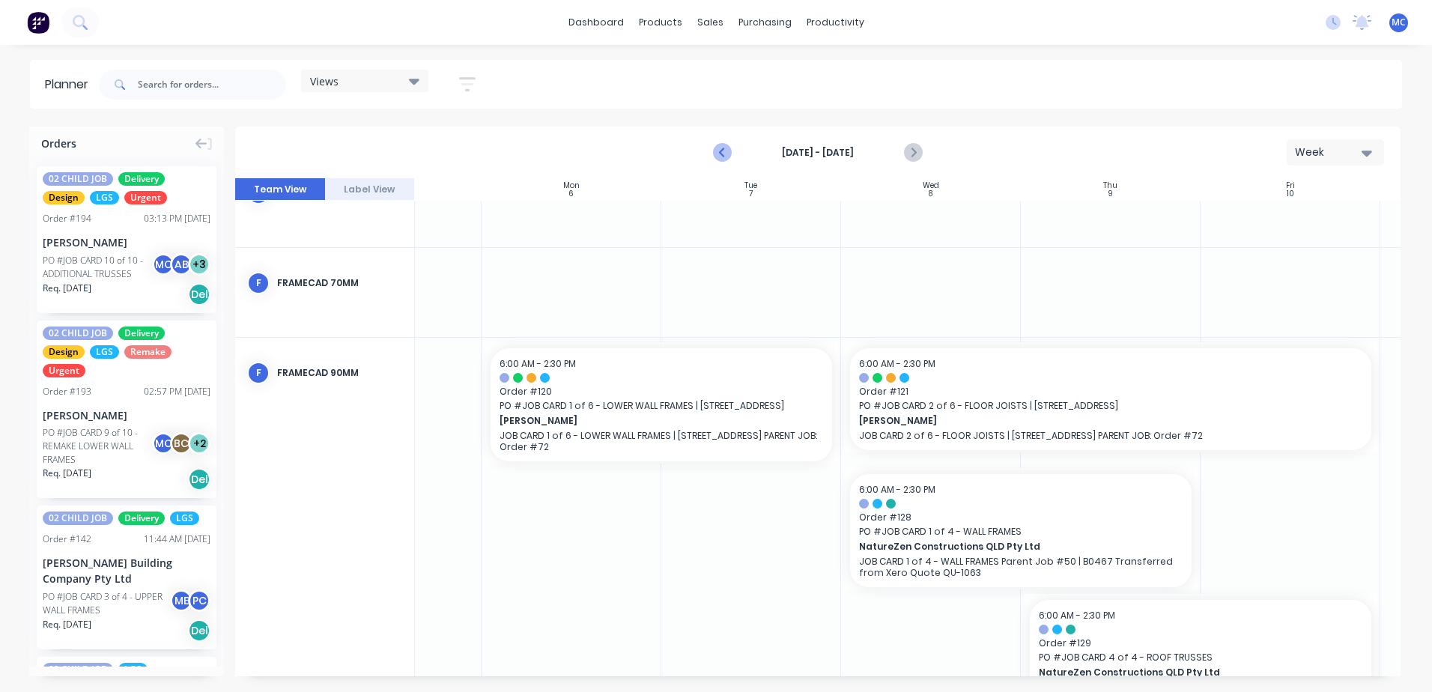
click at [713, 151] on button "Previous page" at bounding box center [723, 153] width 30 height 30
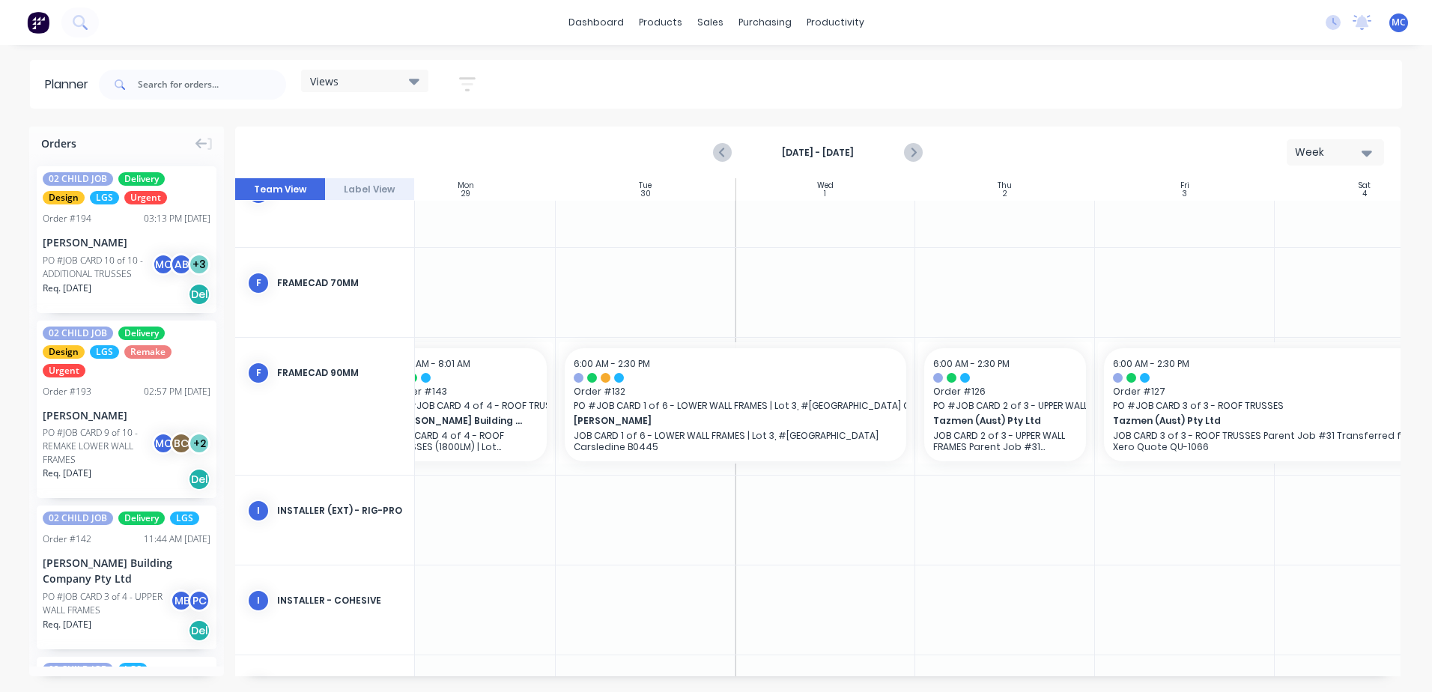
scroll to position [1559, 279]
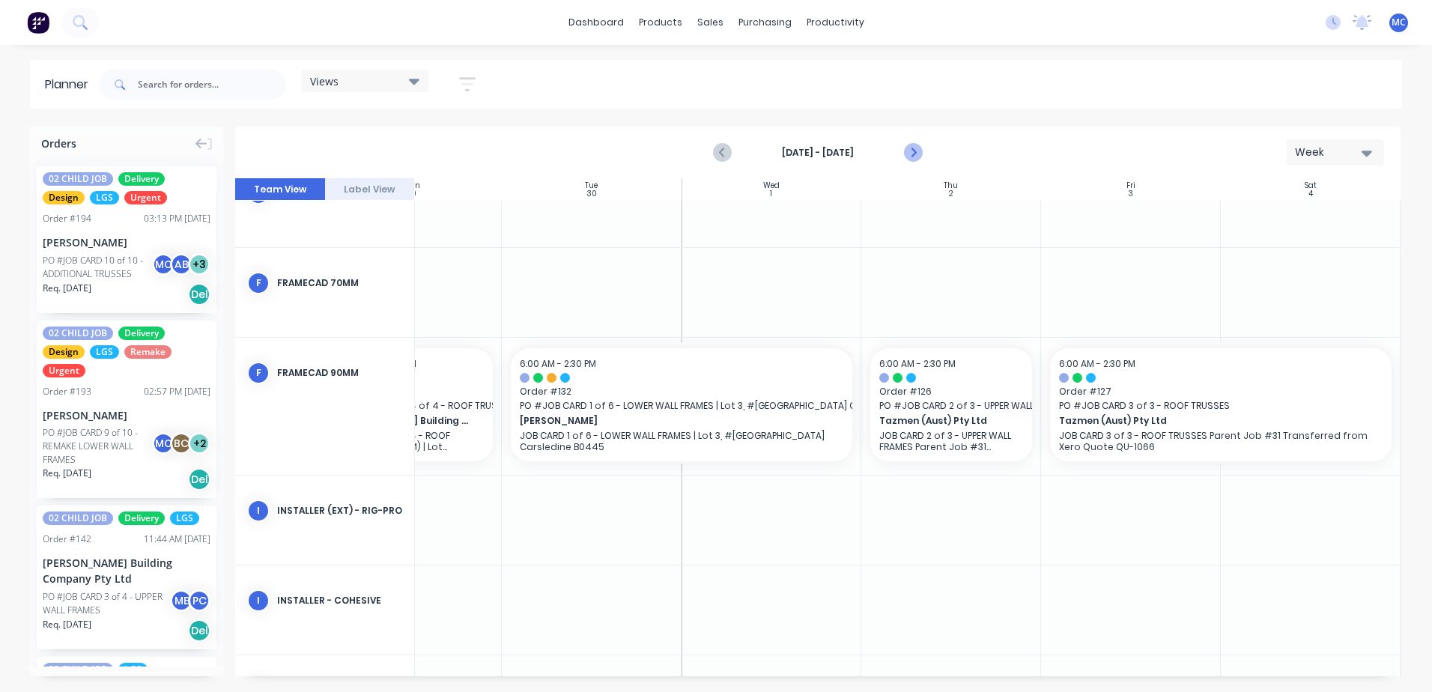
click at [906, 152] on icon "Next page" at bounding box center [913, 153] width 18 height 18
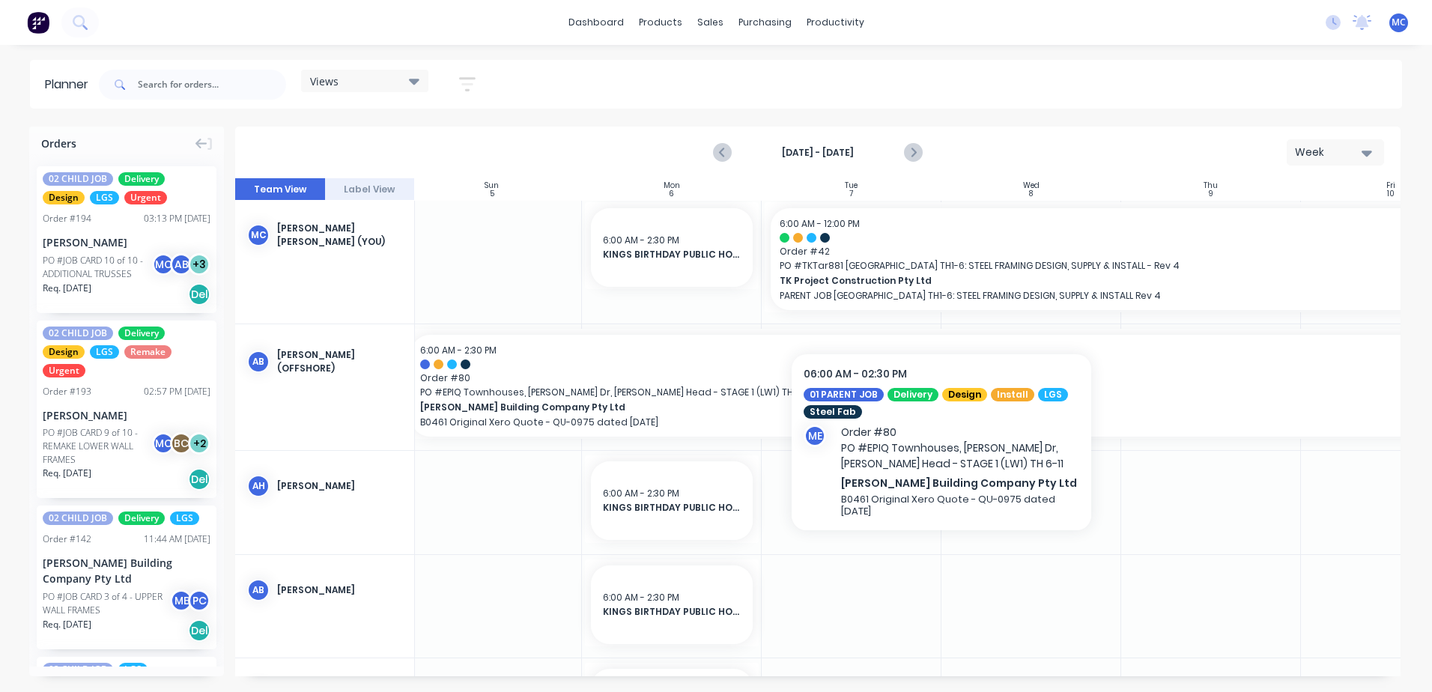
scroll to position [0, 13]
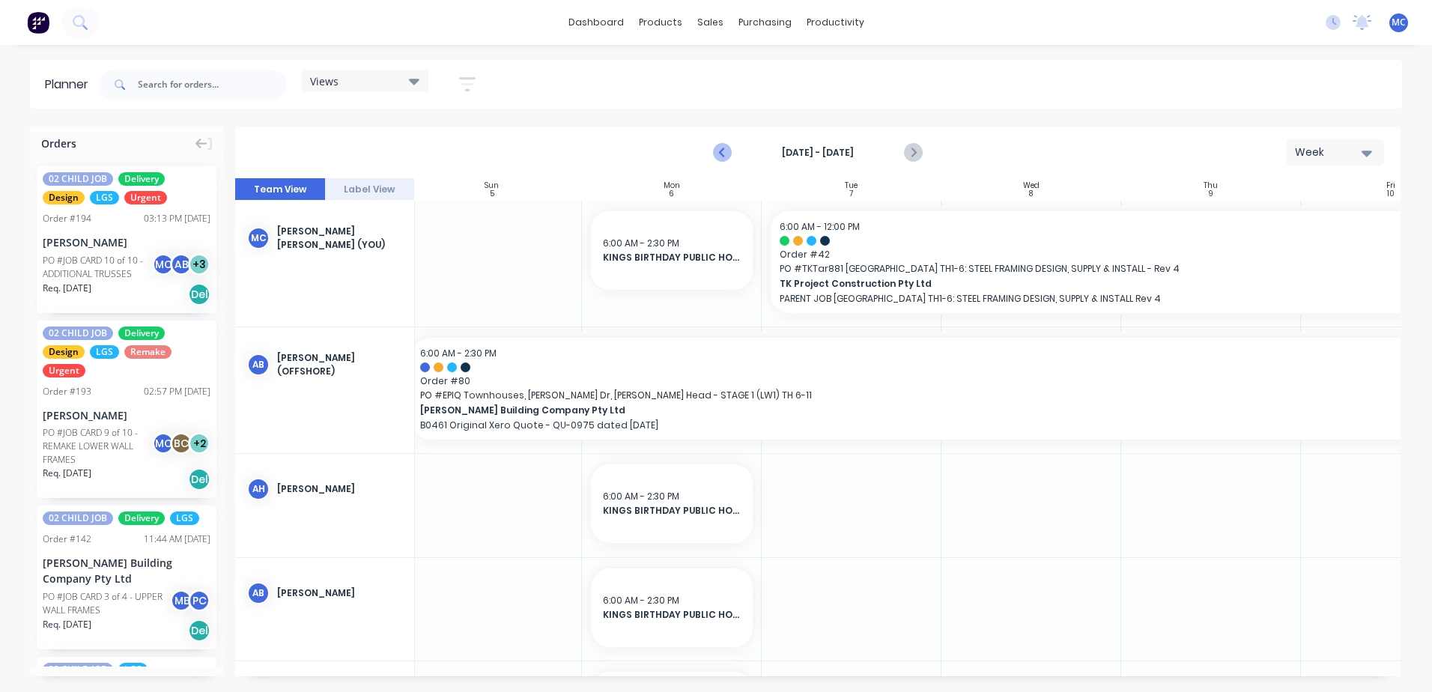
click at [728, 148] on icon "Previous page" at bounding box center [723, 153] width 18 height 18
